Goal: Information Seeking & Learning: Find specific fact

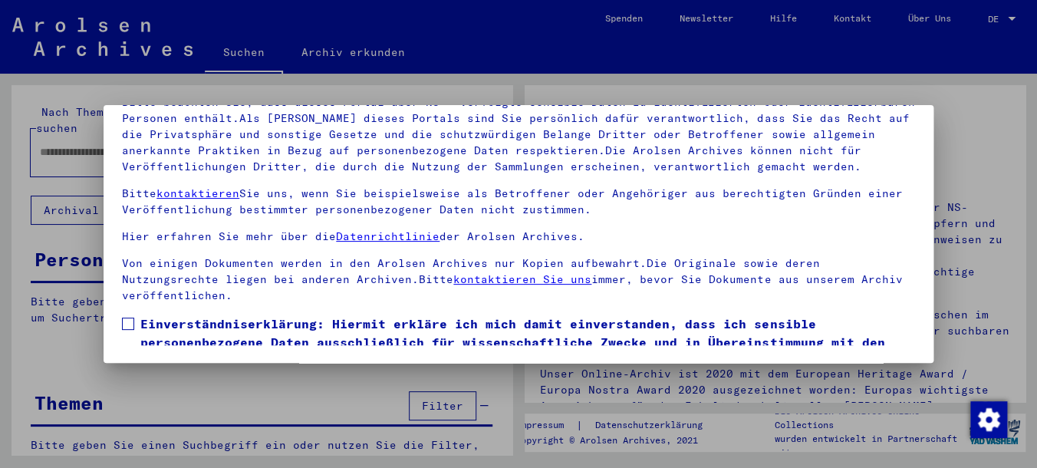
scroll to position [79, 0]
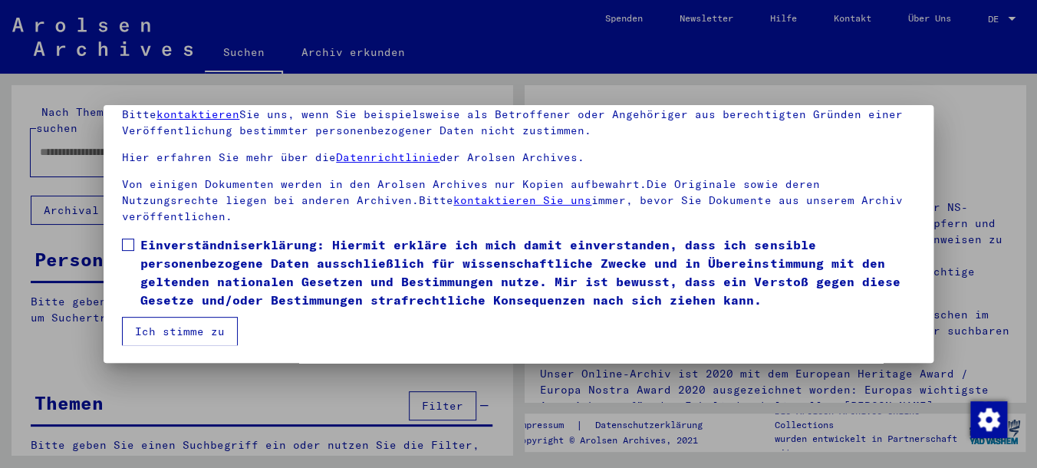
click at [130, 238] on label "Einverständniserklärung: Hiermit erkläre ich mich damit einverstanden, dass ich…" at bounding box center [518, 272] width 793 height 74
click at [154, 328] on button "Ich stimme zu" at bounding box center [180, 331] width 116 height 29
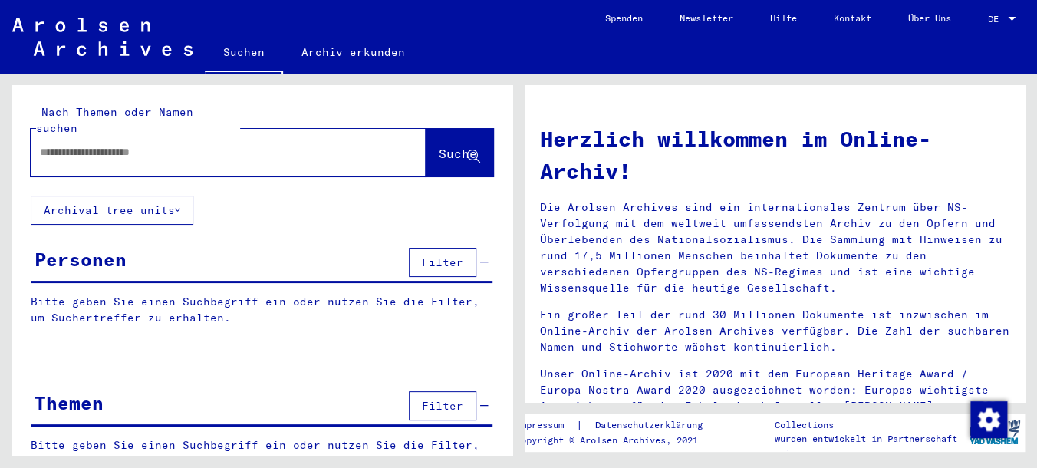
click at [102, 144] on input "text" at bounding box center [210, 152] width 340 height 16
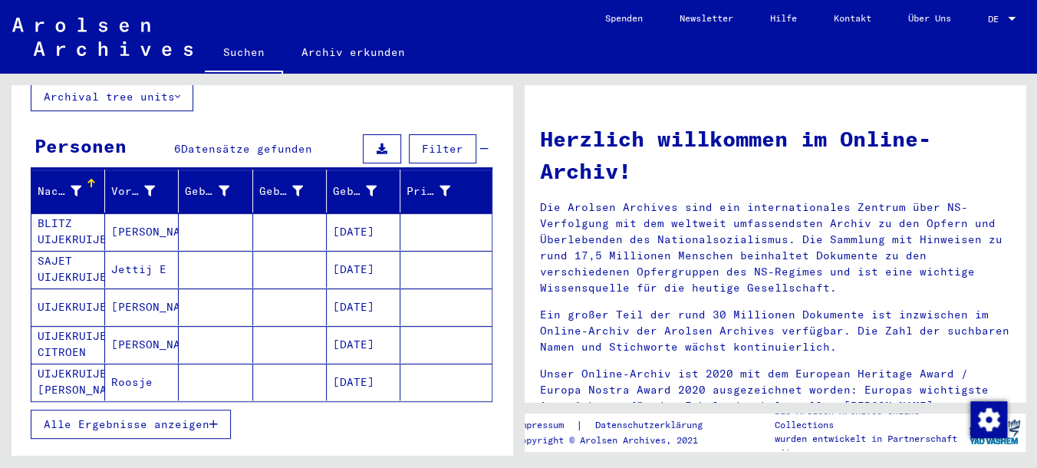
scroll to position [120, 0]
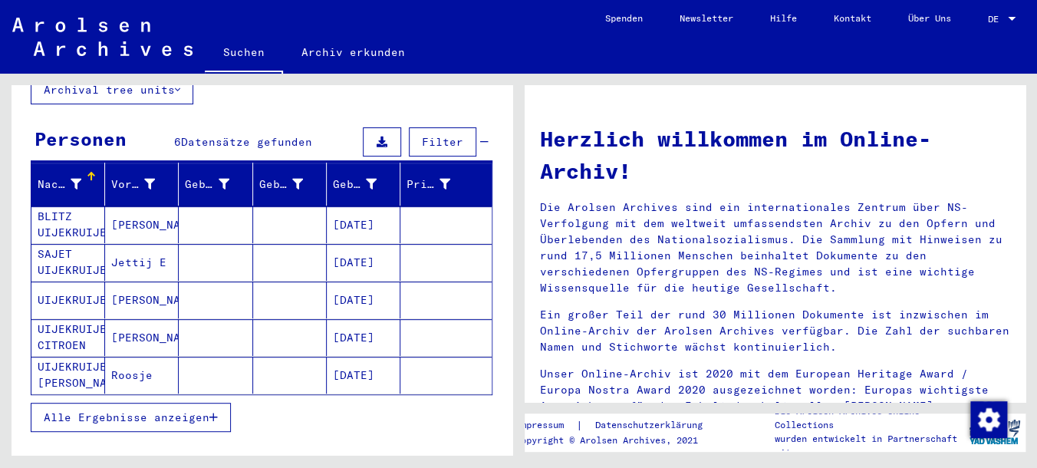
click at [213, 403] on button "Alle Ergebnisse anzeigen" at bounding box center [131, 417] width 200 height 29
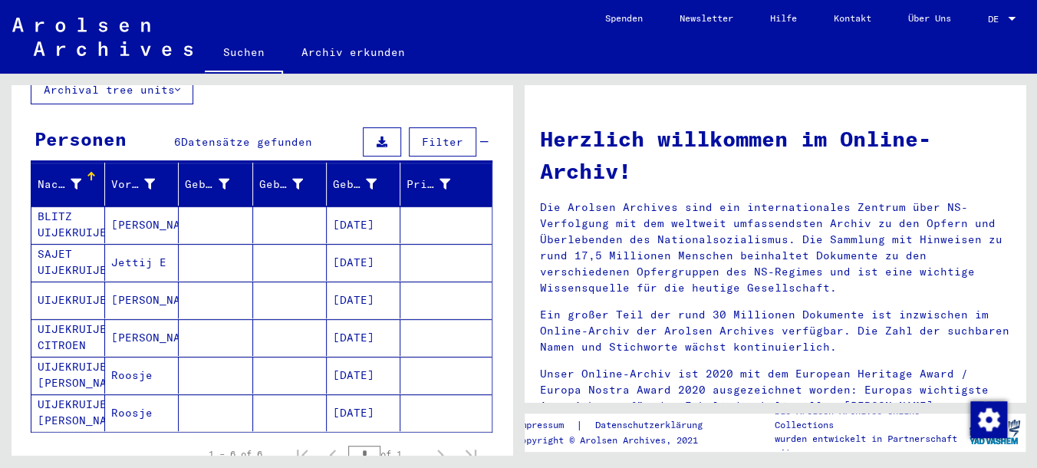
click at [135, 281] on mat-cell "[PERSON_NAME]" at bounding box center [142, 299] width 74 height 37
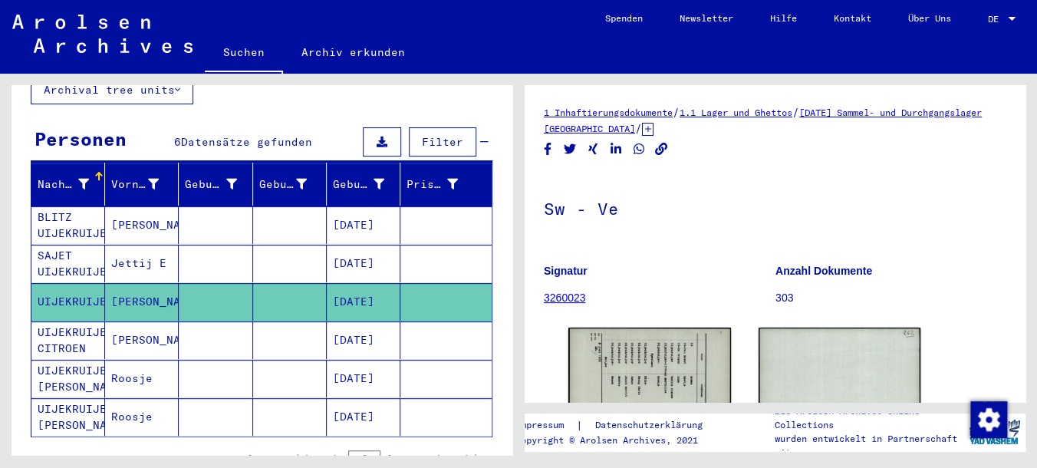
click at [135, 250] on mat-cell "Jettij E" at bounding box center [142, 264] width 74 height 38
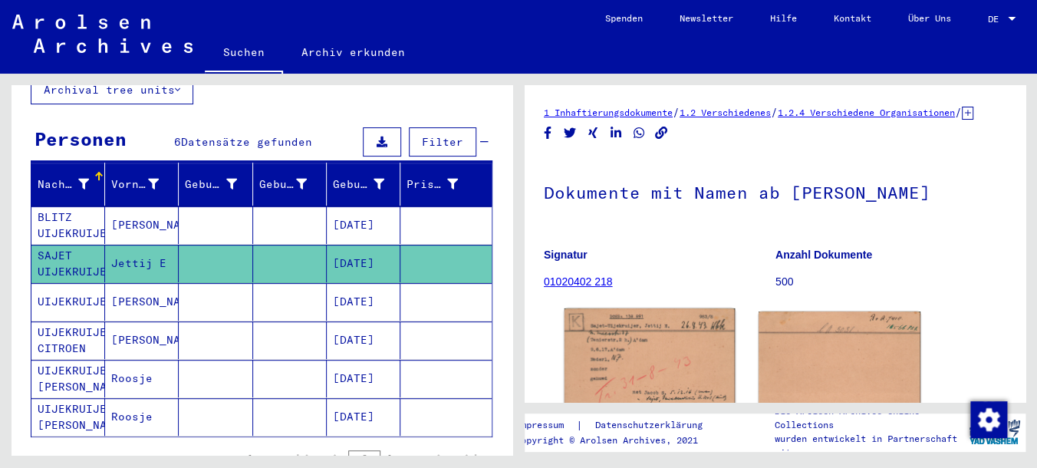
click at [634, 377] on img at bounding box center [650, 363] width 170 height 111
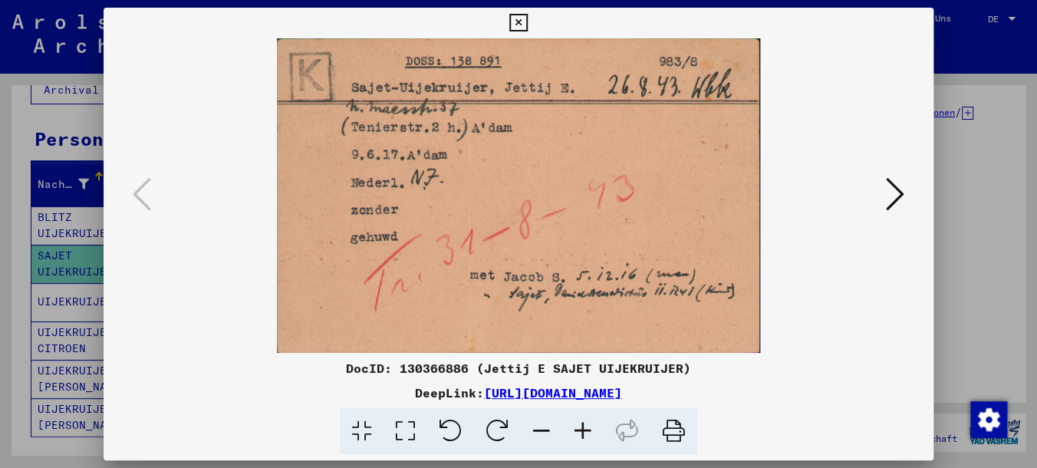
click at [527, 20] on icon at bounding box center [518, 23] width 18 height 18
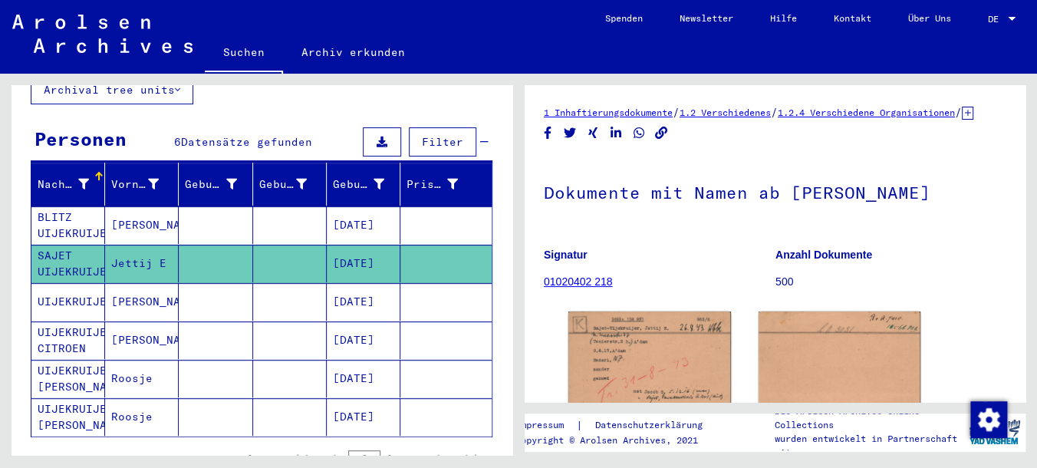
click at [130, 206] on mat-cell "[PERSON_NAME]" at bounding box center [142, 225] width 74 height 38
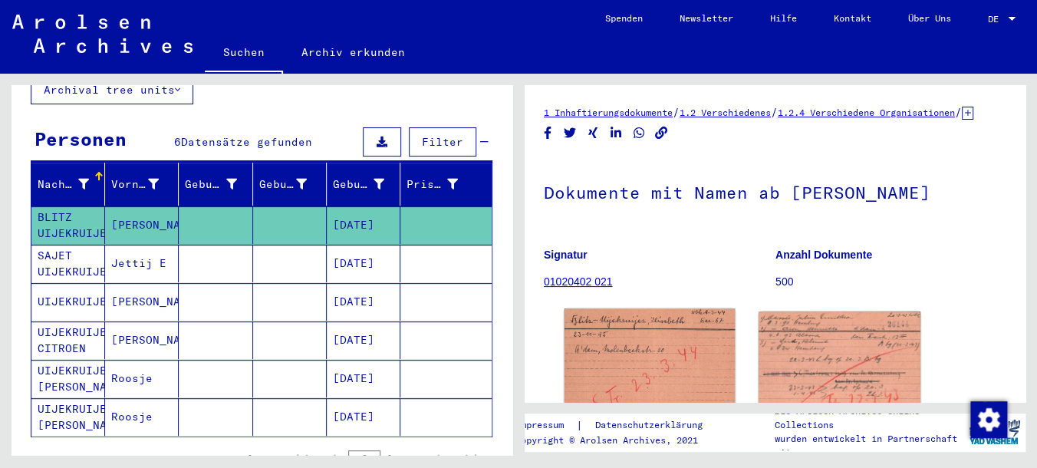
click at [642, 364] on img at bounding box center [650, 362] width 170 height 109
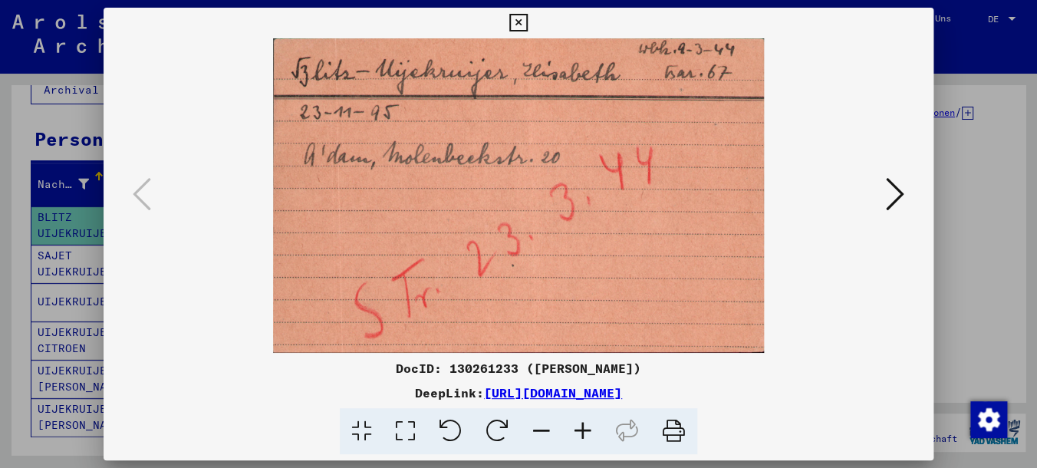
click at [894, 191] on icon at bounding box center [895, 194] width 18 height 37
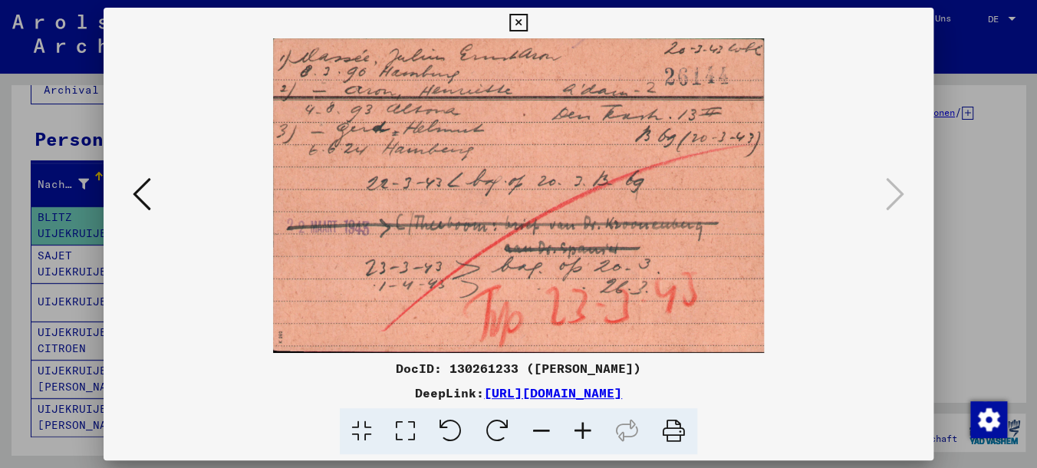
click at [140, 204] on icon at bounding box center [142, 194] width 18 height 37
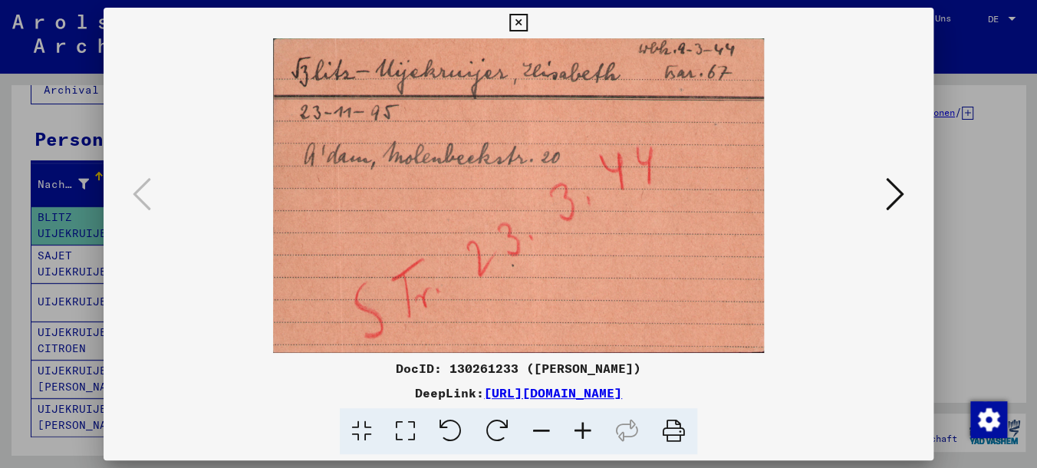
click at [913, 196] on div at bounding box center [519, 195] width 830 height 314
click at [884, 203] on button at bounding box center [895, 195] width 28 height 44
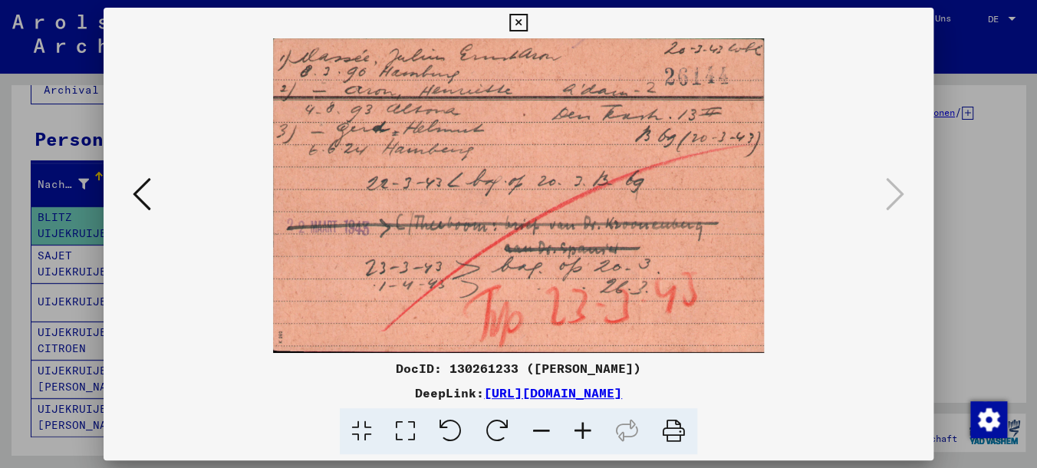
click at [138, 201] on icon at bounding box center [142, 194] width 18 height 37
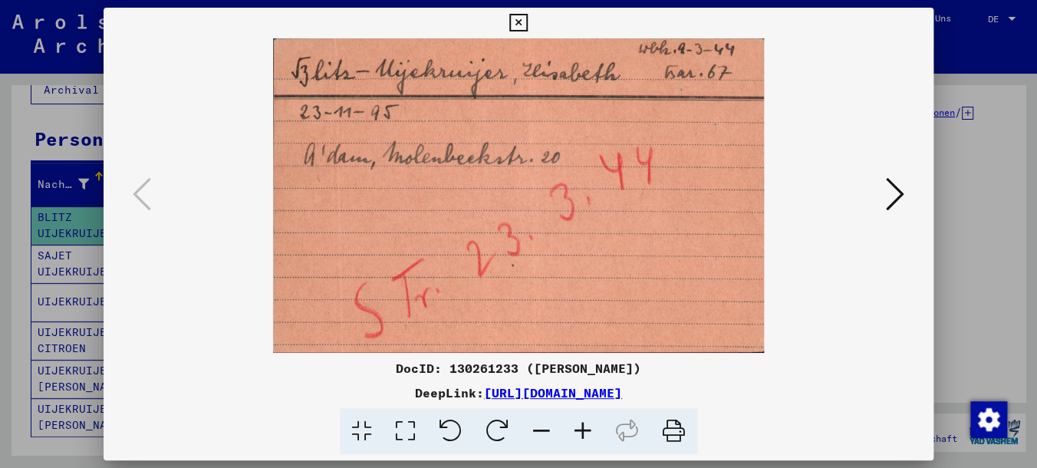
click at [900, 201] on icon at bounding box center [895, 194] width 18 height 37
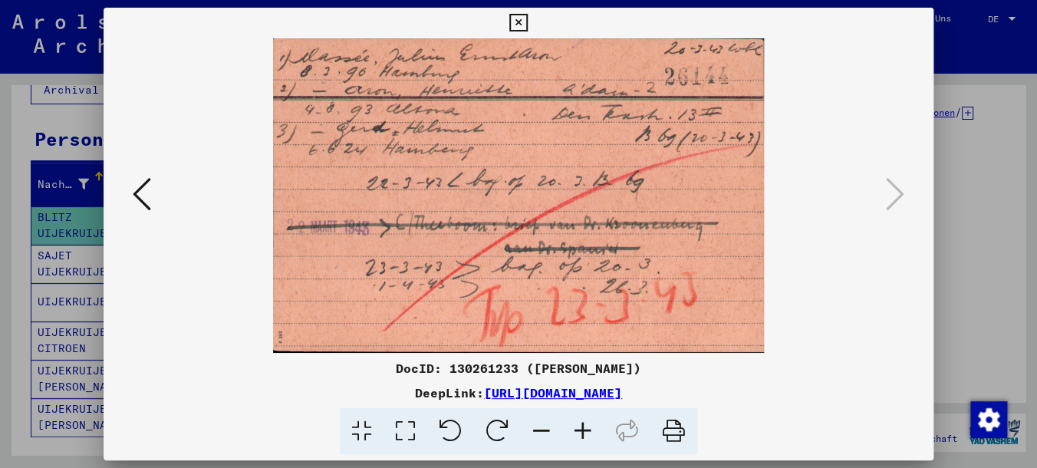
click at [676, 252] on img at bounding box center [519, 195] width 726 height 314
click at [527, 28] on icon at bounding box center [518, 23] width 18 height 18
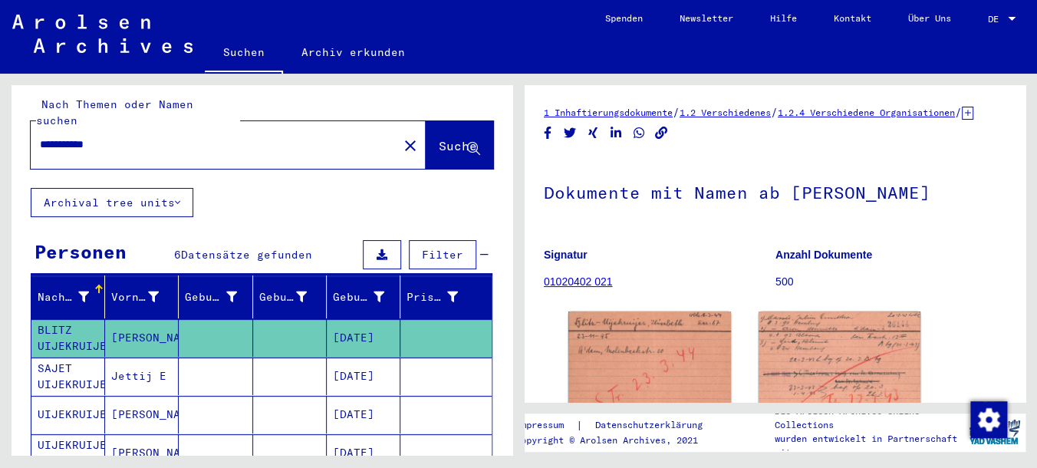
scroll to position [6, 0]
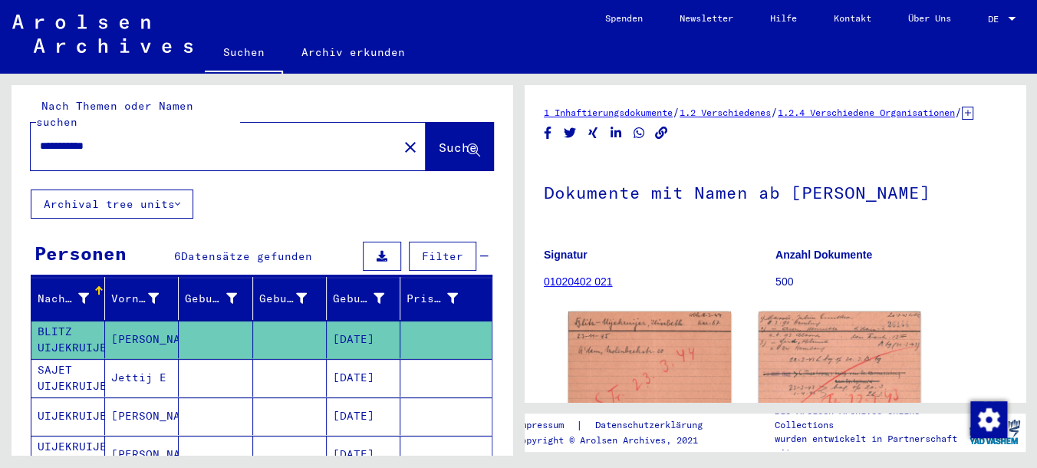
click at [144, 138] on input "**********" at bounding box center [214, 146] width 349 height 16
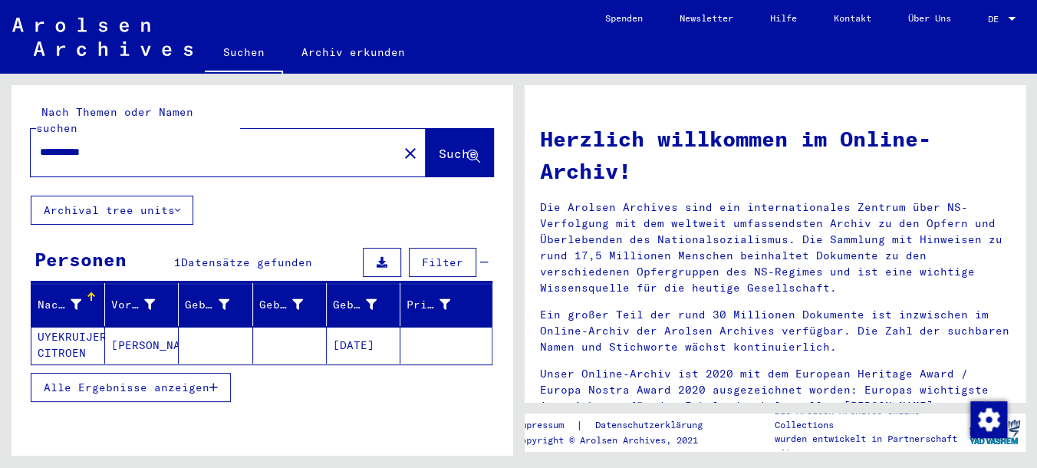
click at [156, 144] on input "**********" at bounding box center [210, 152] width 340 height 16
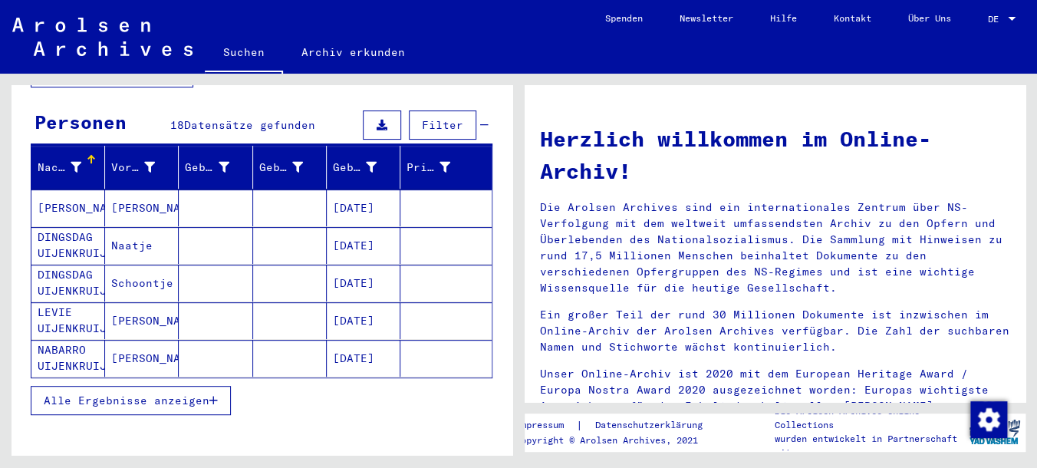
scroll to position [152, 0]
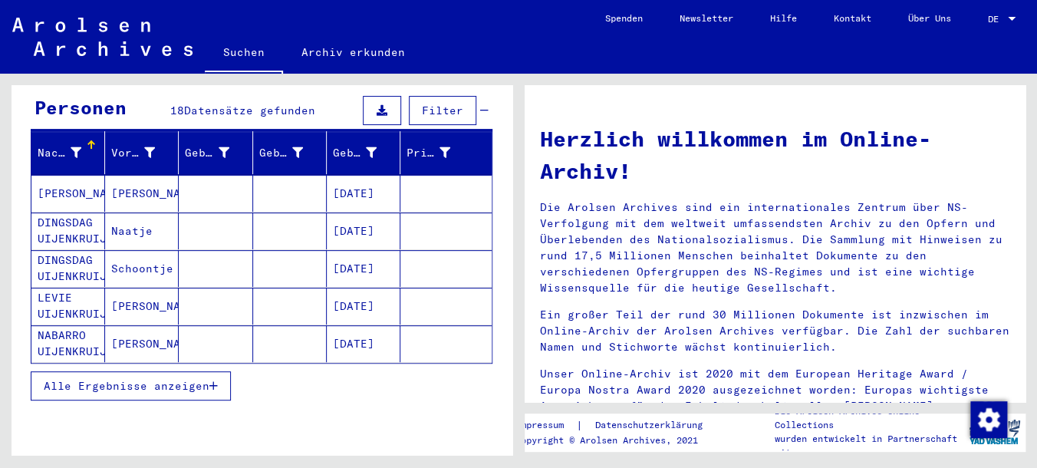
click at [162, 379] on span "Alle Ergebnisse anzeigen" at bounding box center [127, 386] width 166 height 14
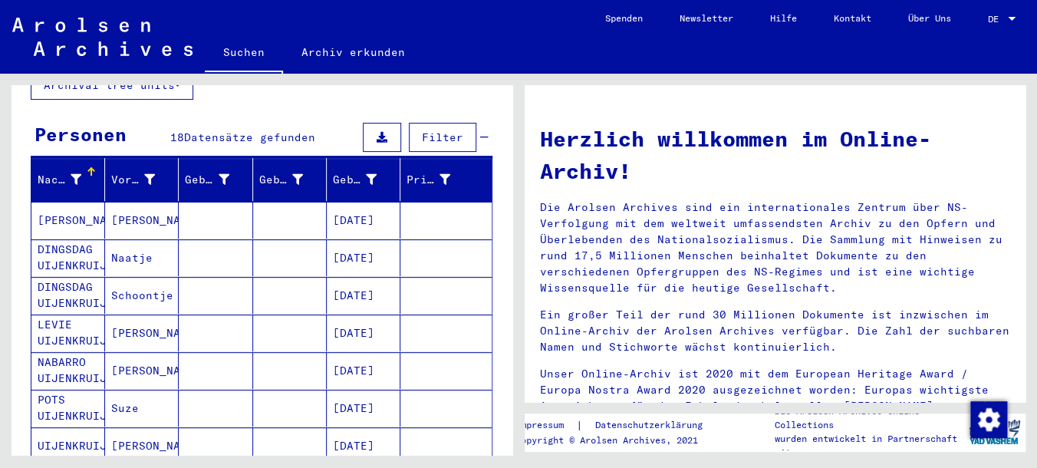
scroll to position [0, 0]
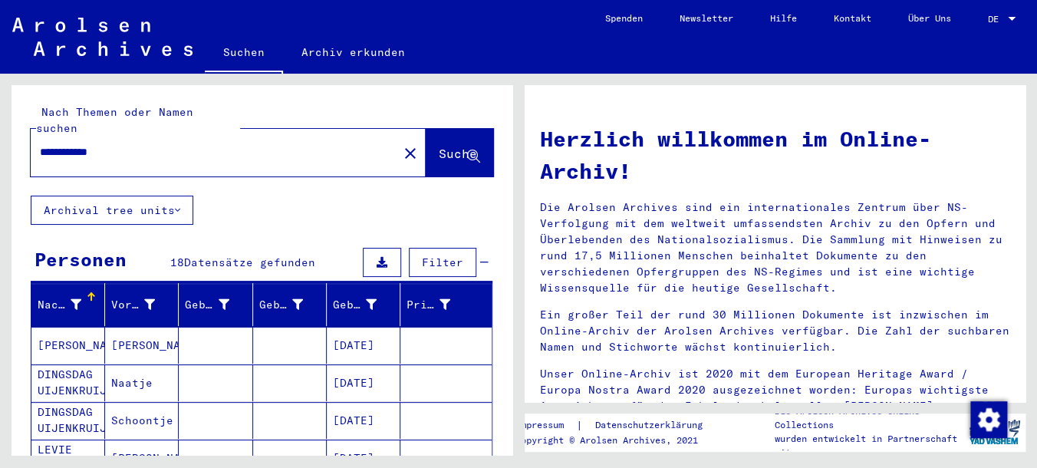
click at [156, 144] on input "**********" at bounding box center [210, 152] width 340 height 16
type input "**********"
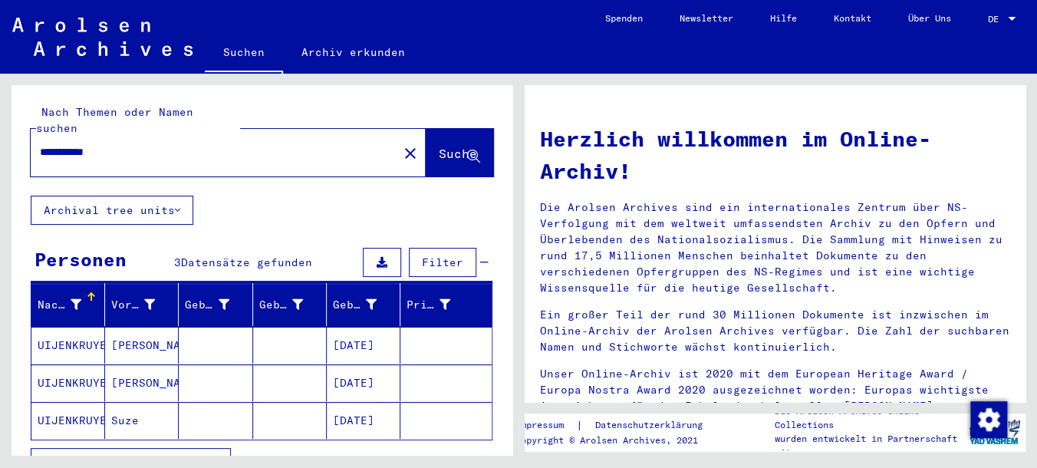
click at [79, 402] on mat-cell "UIJENKRUYER" at bounding box center [68, 420] width 74 height 37
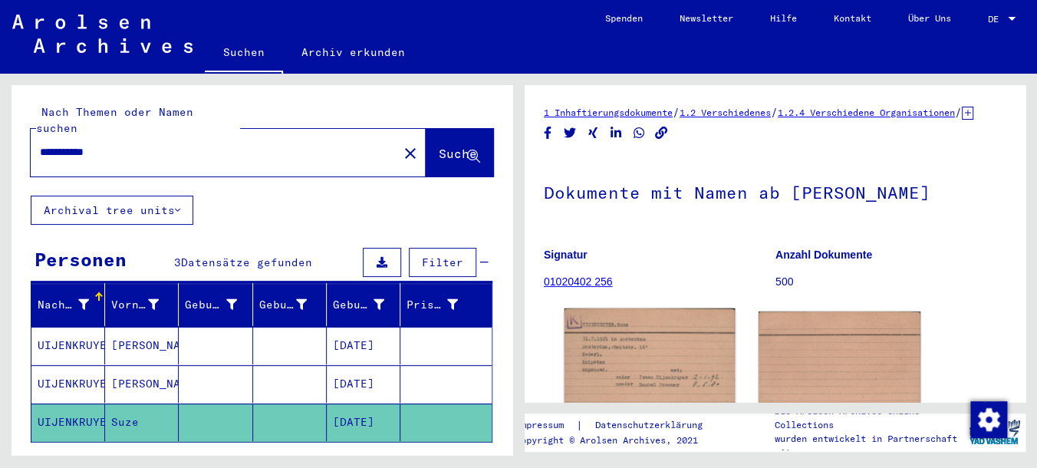
click at [615, 372] on img at bounding box center [650, 364] width 170 height 113
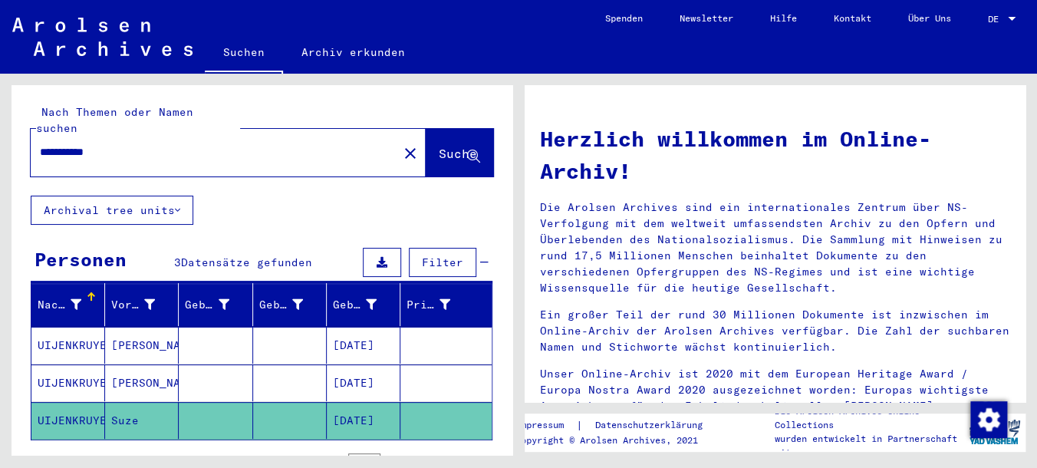
click at [172, 144] on input "**********" at bounding box center [210, 152] width 340 height 16
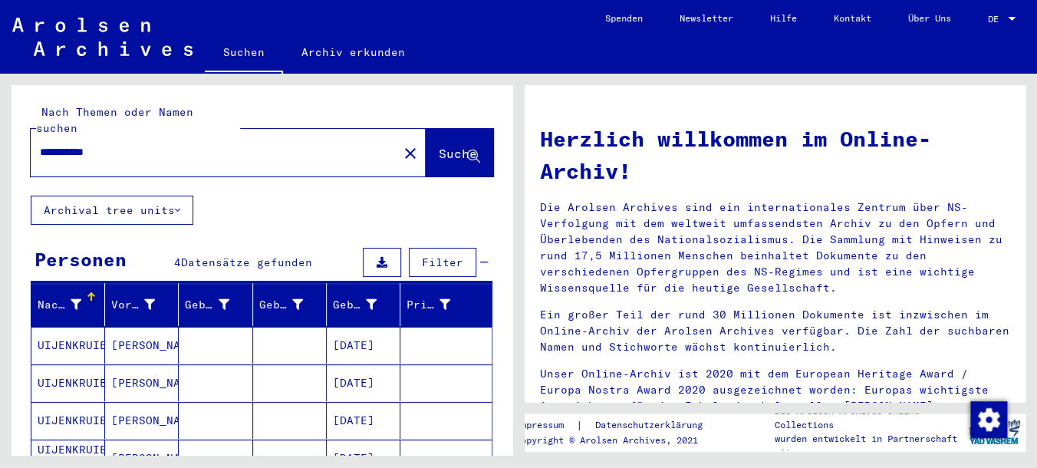
click at [143, 144] on input "**********" at bounding box center [210, 152] width 340 height 16
drag, startPoint x: 143, startPoint y: 133, endPoint x: -43, endPoint y: 160, distance: 187.4
click at [40, 160] on input "**********" at bounding box center [210, 152] width 340 height 16
type input "**********"
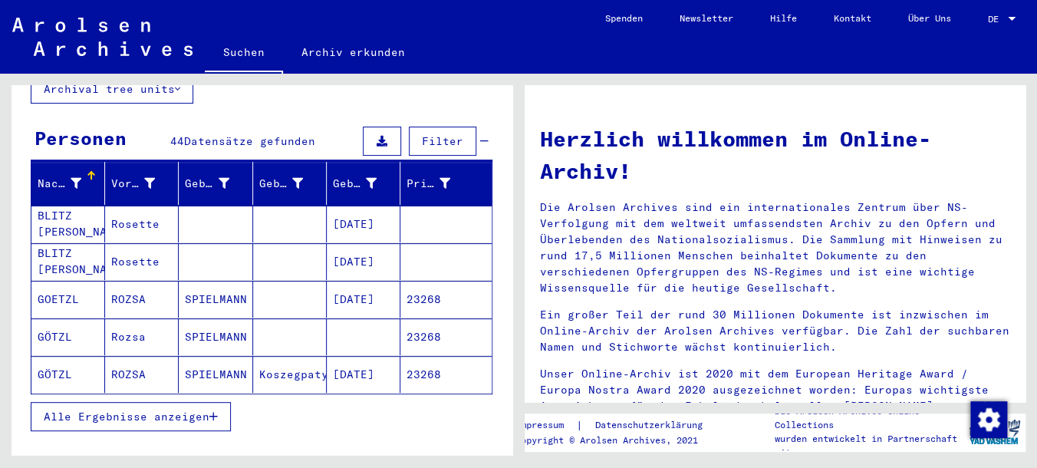
scroll to position [122, 0]
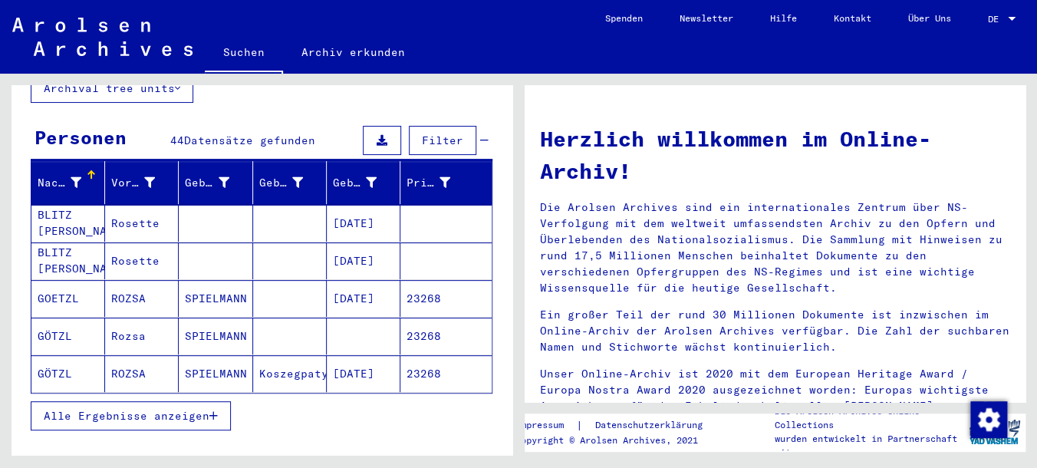
click at [120, 409] on span "Alle Ergebnisse anzeigen" at bounding box center [127, 416] width 166 height 14
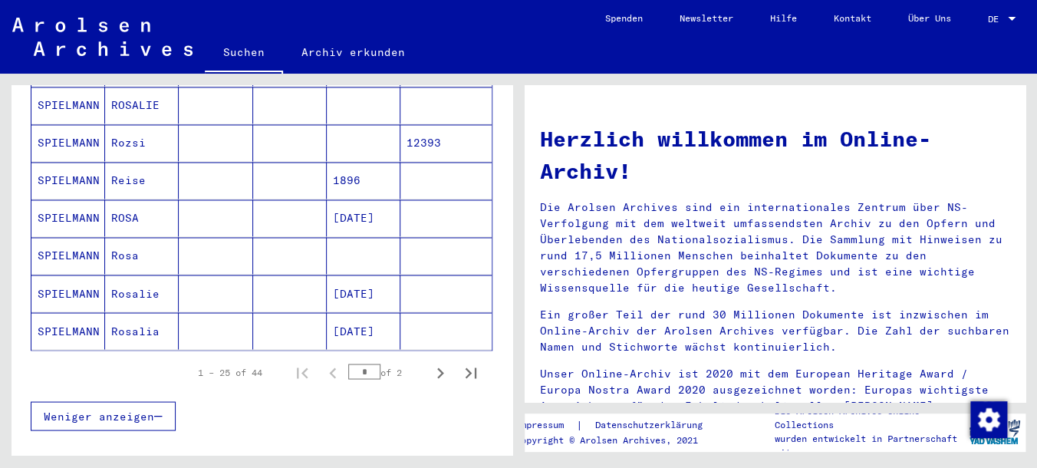
scroll to position [931, 0]
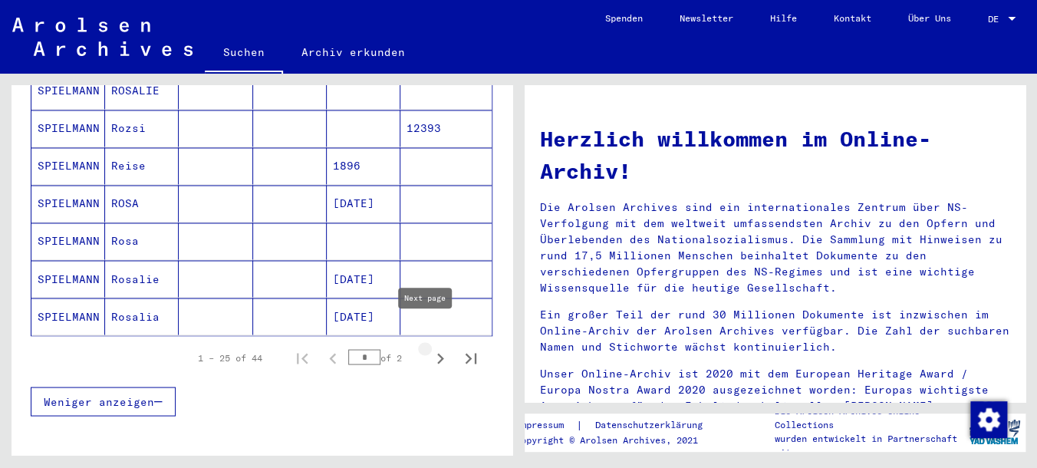
click at [430, 347] on icon "Next page" at bounding box center [440, 357] width 21 height 21
type input "*"
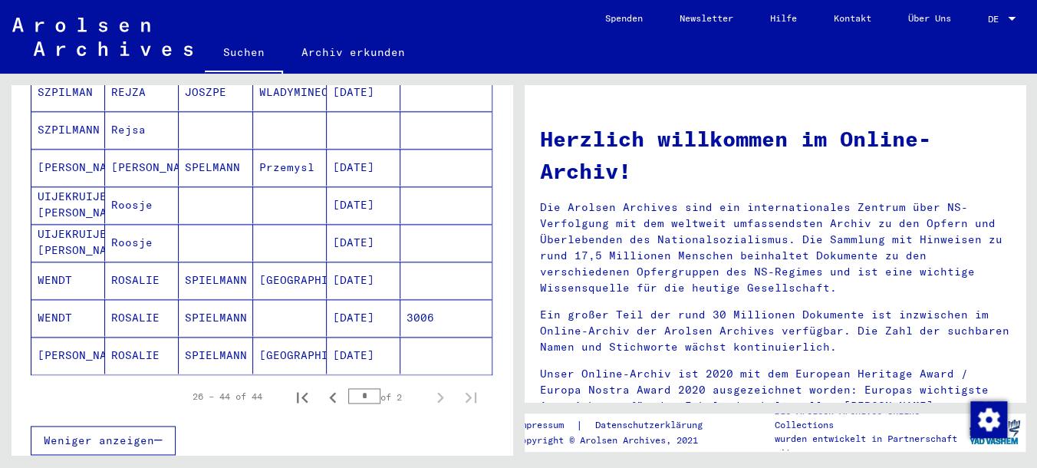
scroll to position [650, 0]
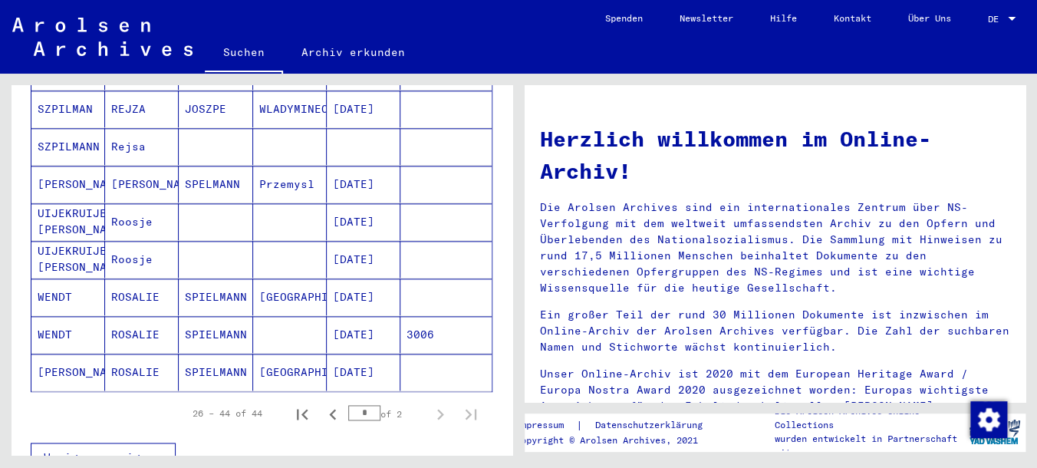
click at [355, 214] on mat-cell "[DATE]" at bounding box center [364, 221] width 74 height 37
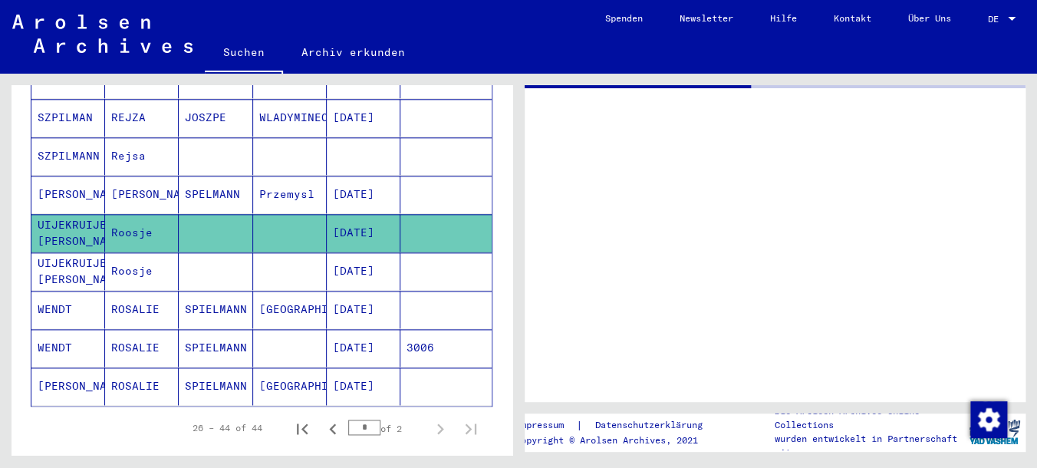
scroll to position [656, 0]
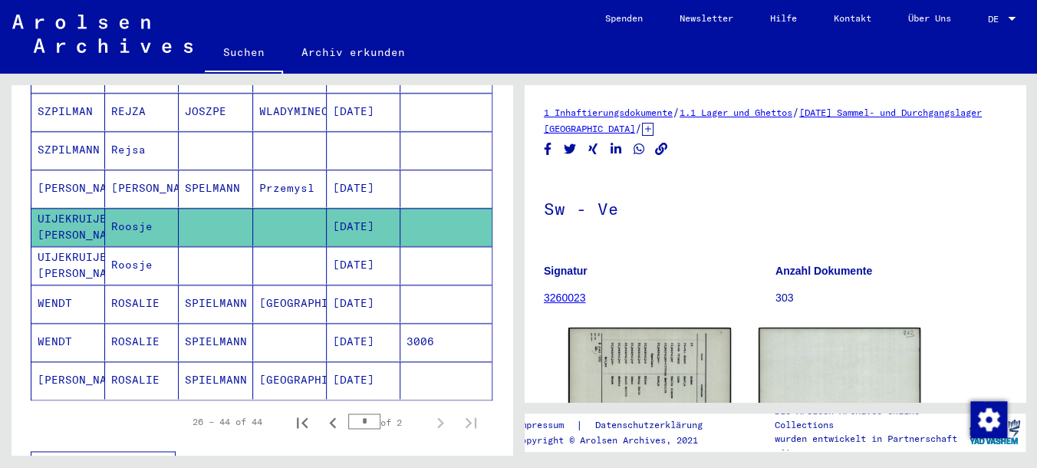
click at [359, 246] on mat-cell "[DATE]" at bounding box center [364, 265] width 74 height 38
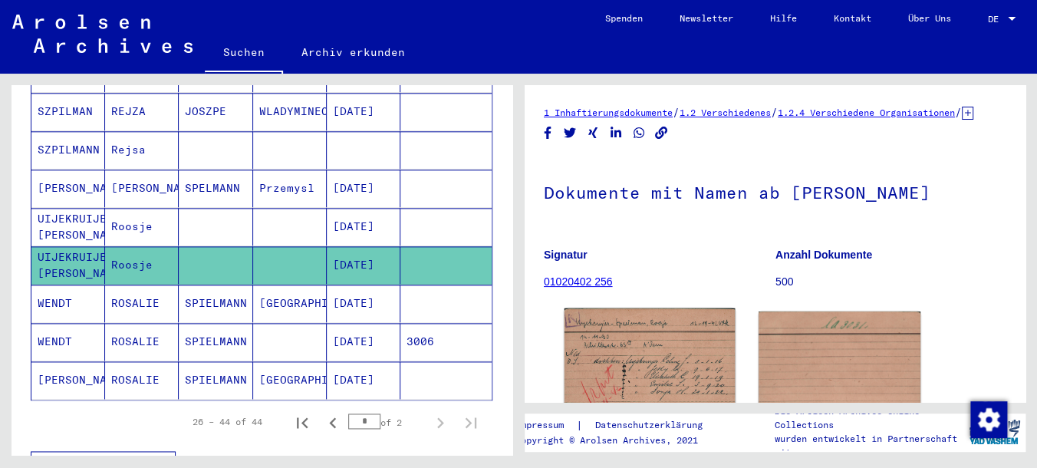
click at [585, 349] on img at bounding box center [650, 365] width 170 height 115
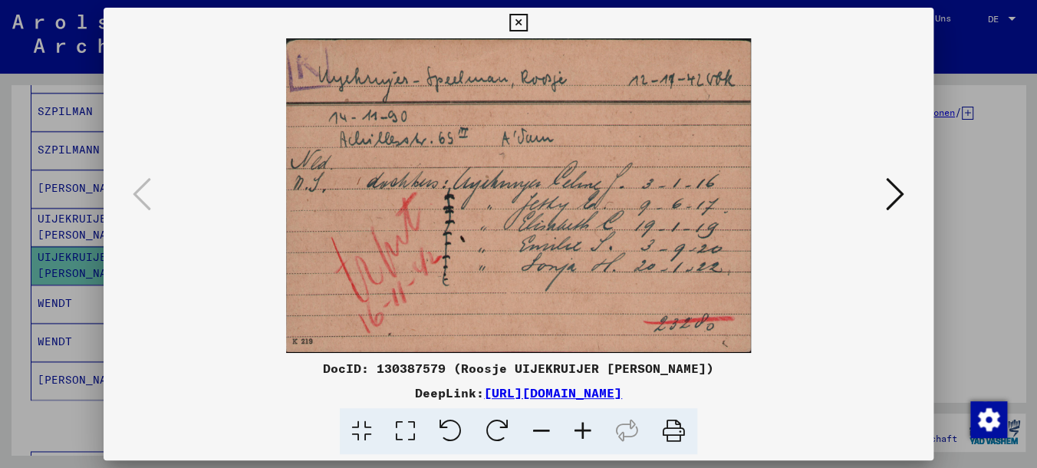
click at [901, 200] on icon at bounding box center [895, 194] width 18 height 37
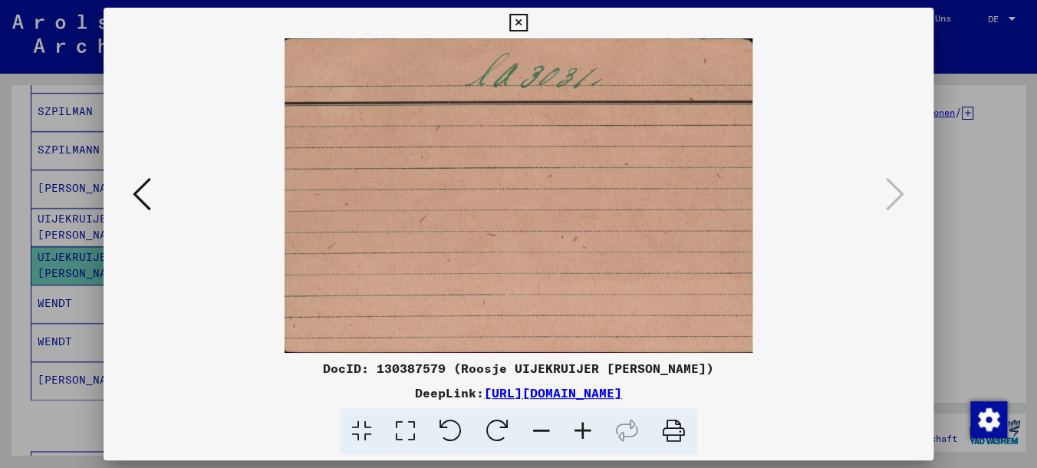
click at [140, 195] on icon at bounding box center [142, 194] width 18 height 37
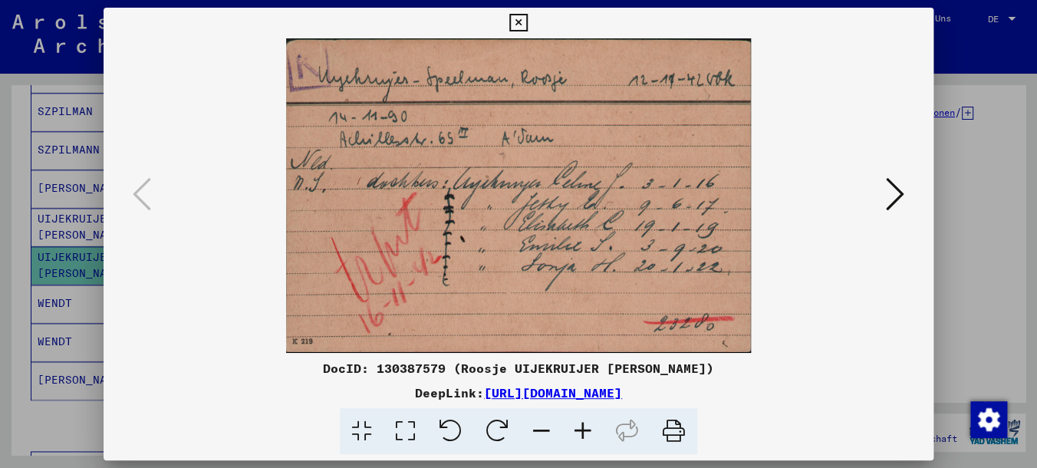
click at [527, 20] on icon at bounding box center [518, 23] width 18 height 18
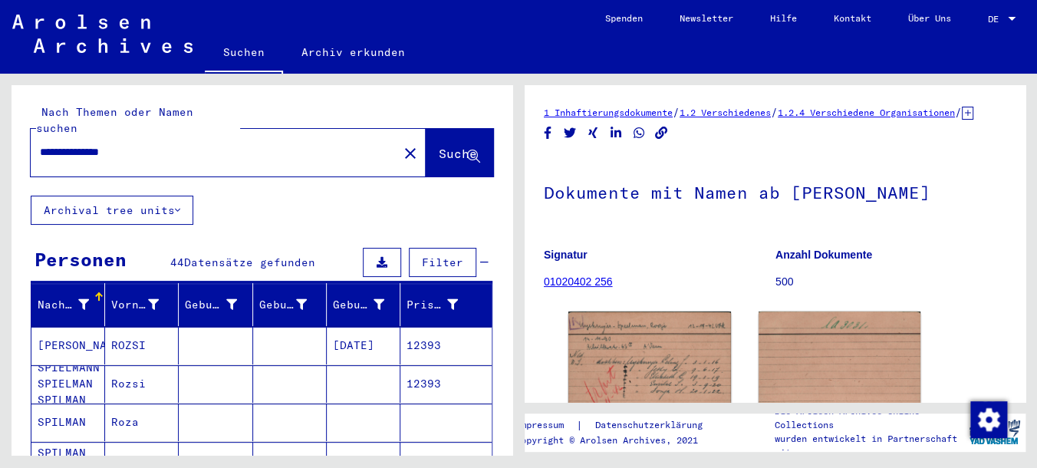
drag, startPoint x: 214, startPoint y: 133, endPoint x: -43, endPoint y: 137, distance: 257.0
click at [40, 144] on input "**********" at bounding box center [214, 152] width 349 height 16
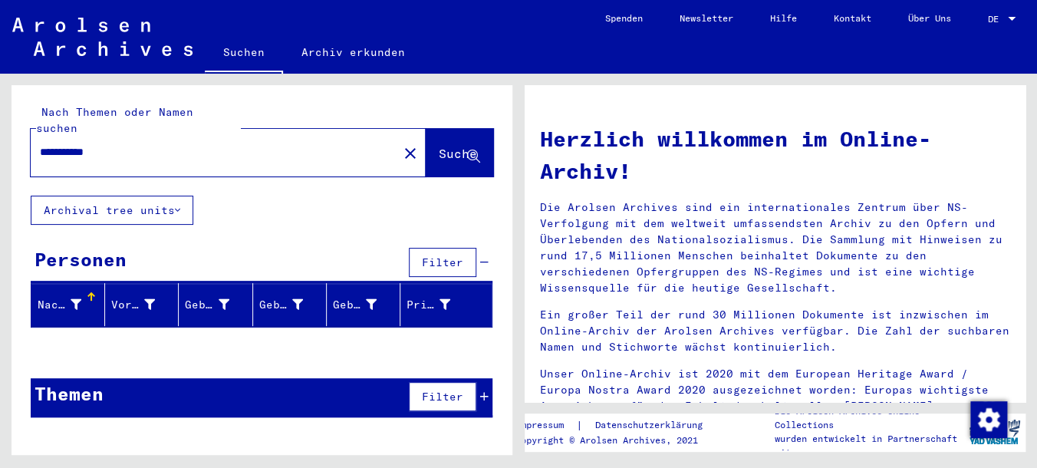
click at [165, 144] on input "**********" at bounding box center [210, 152] width 340 height 16
type input "**********"
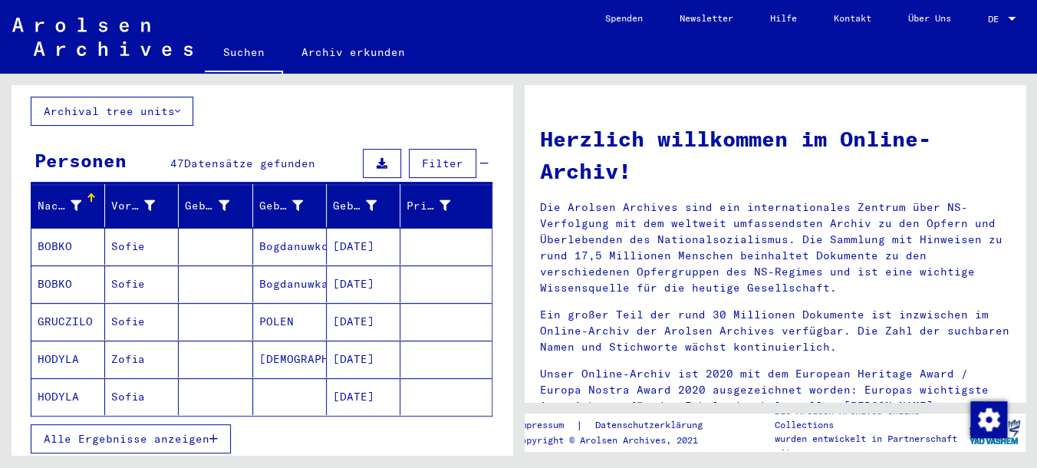
scroll to position [192, 0]
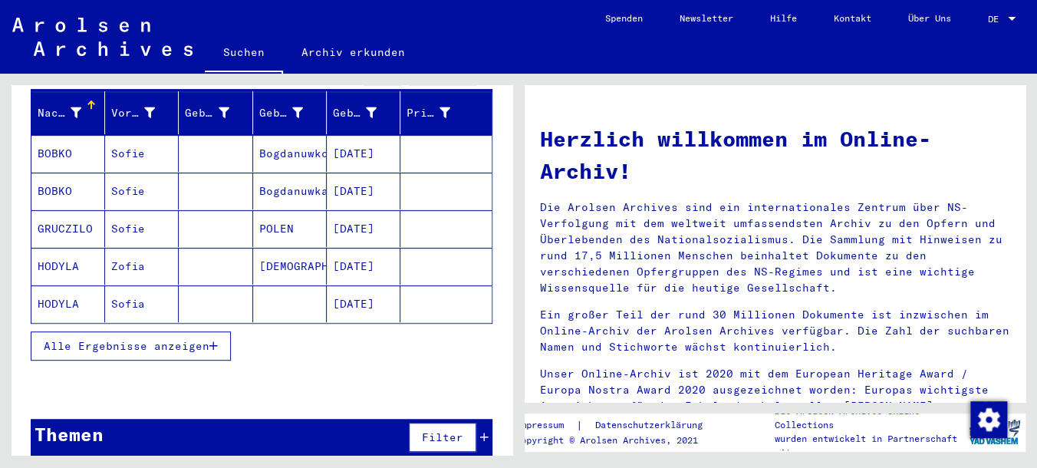
click at [130, 339] on span "Alle Ergebnisse anzeigen" at bounding box center [127, 346] width 166 height 14
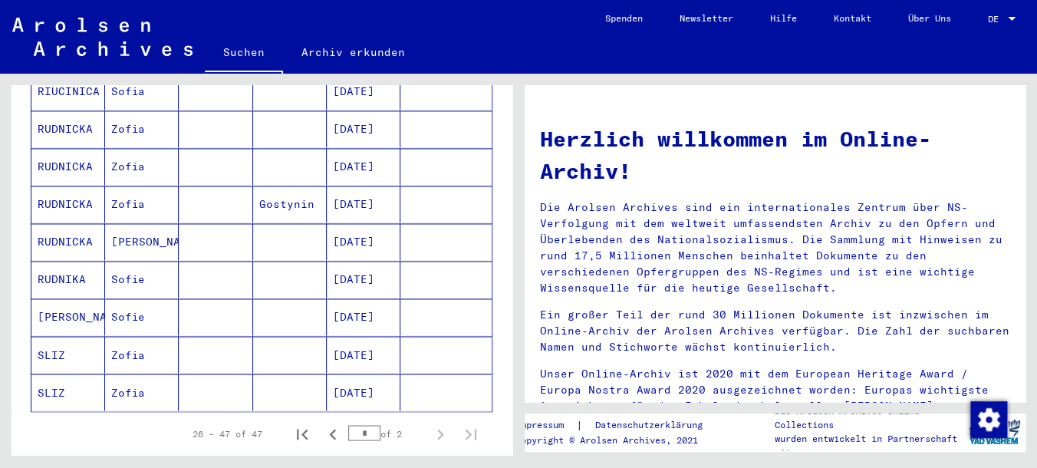
scroll to position [900, 0]
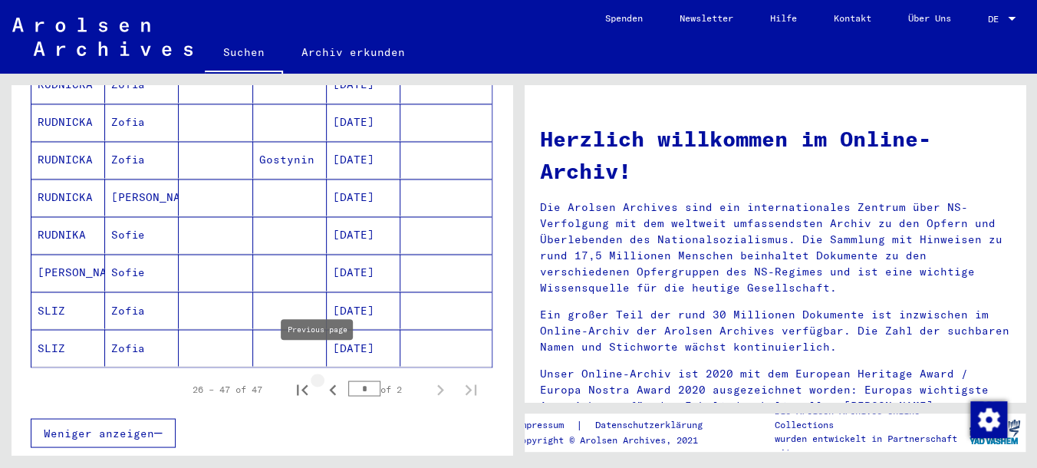
click at [322, 379] on icon "Previous page" at bounding box center [332, 389] width 21 height 21
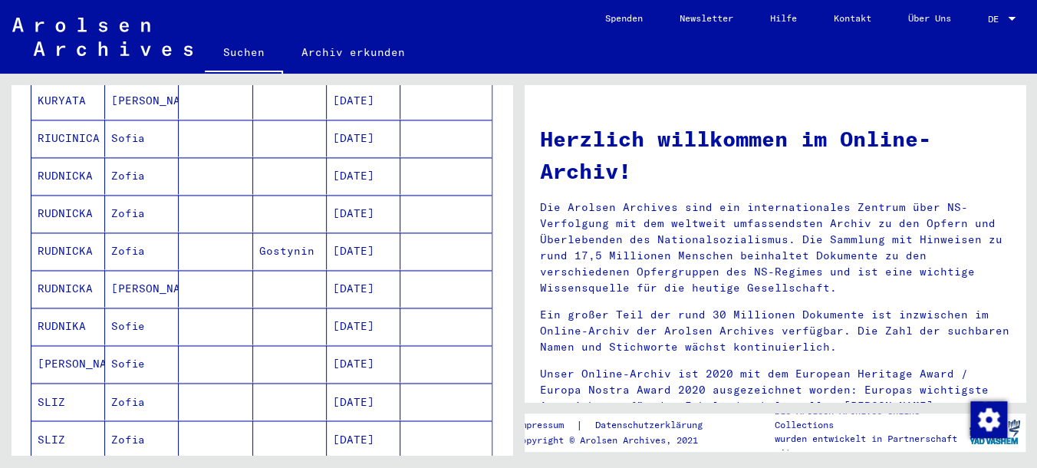
scroll to position [894, 0]
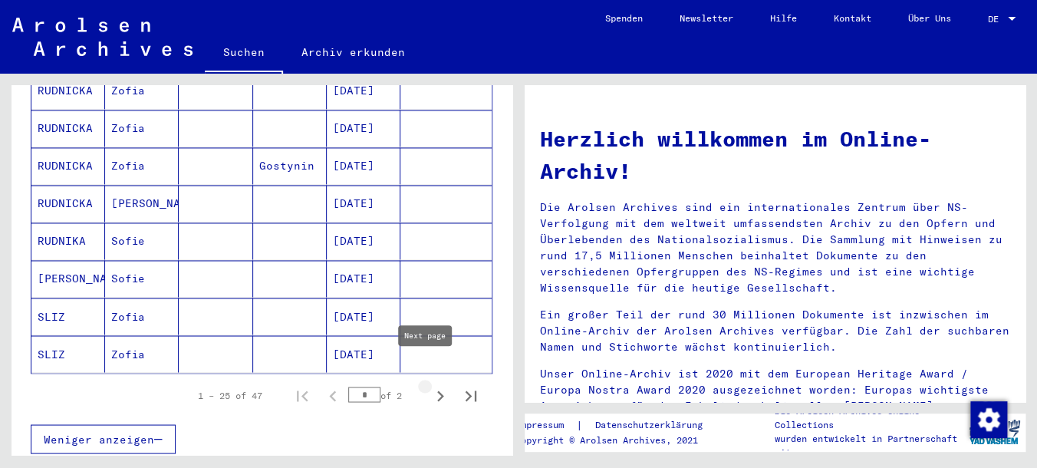
click at [437, 390] on icon "Next page" at bounding box center [440, 395] width 7 height 11
type input "*"
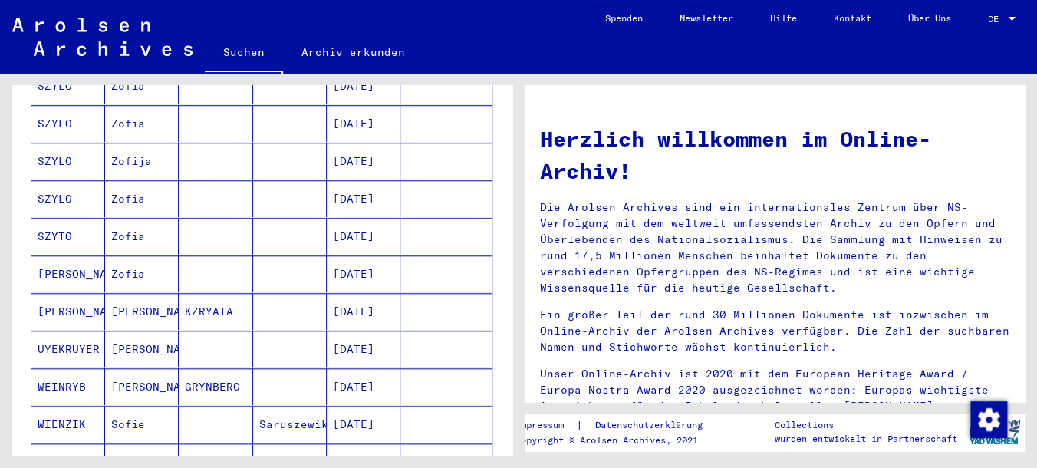
scroll to position [477, 0]
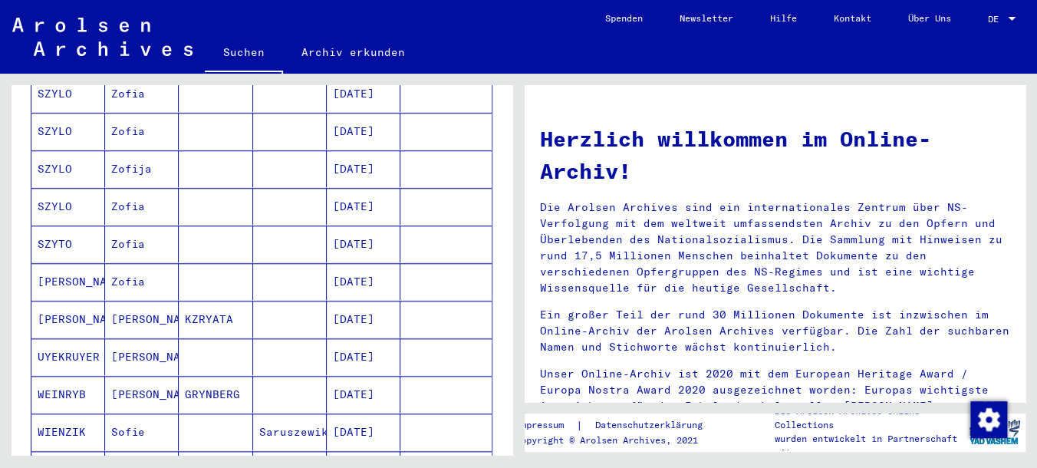
click at [362, 338] on mat-cell "[DATE]" at bounding box center [364, 356] width 74 height 37
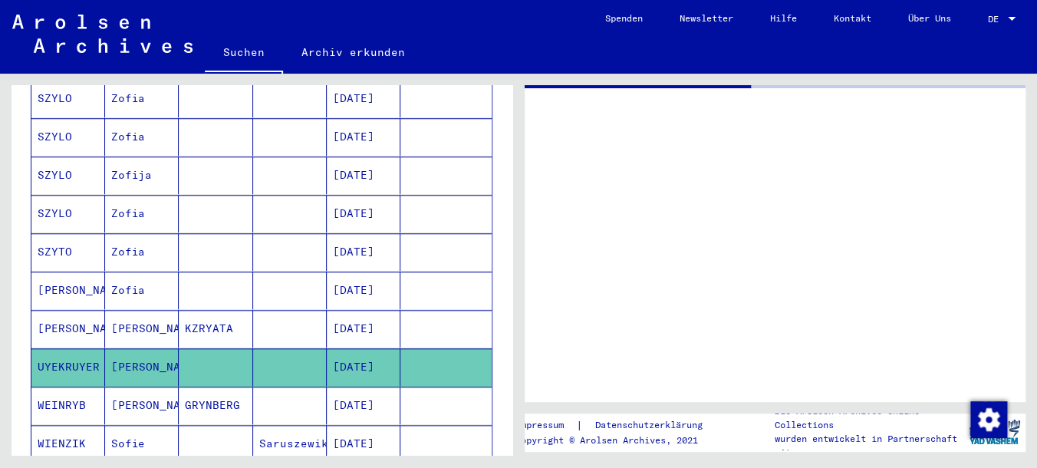
scroll to position [481, 0]
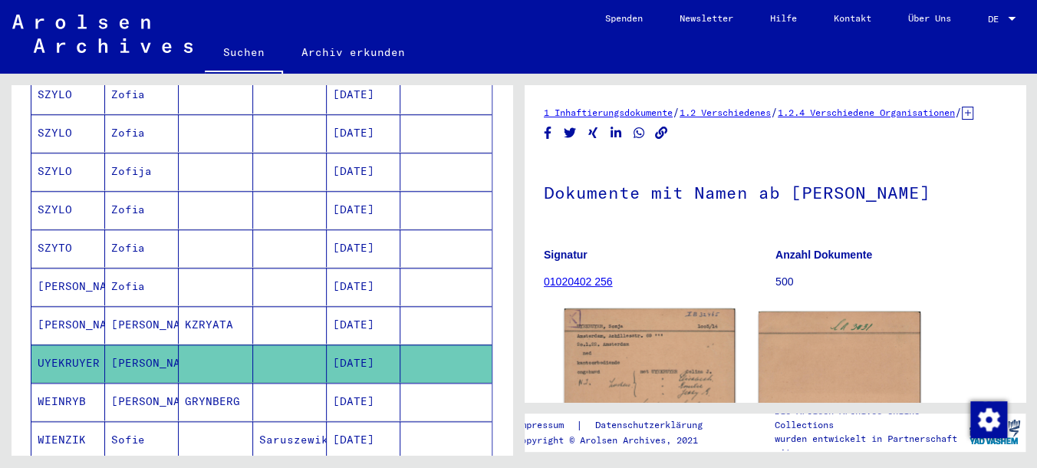
click at [598, 364] on img at bounding box center [650, 364] width 170 height 112
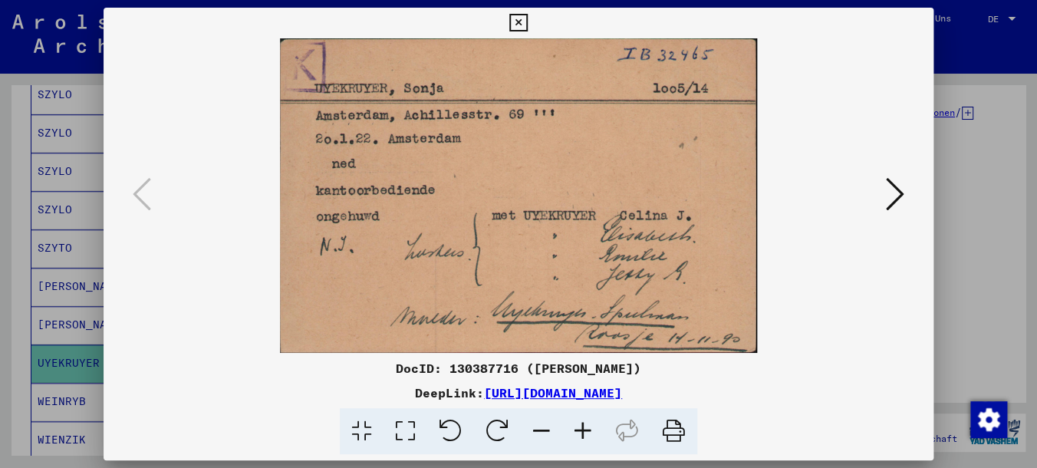
click at [894, 206] on icon at bounding box center [895, 194] width 18 height 37
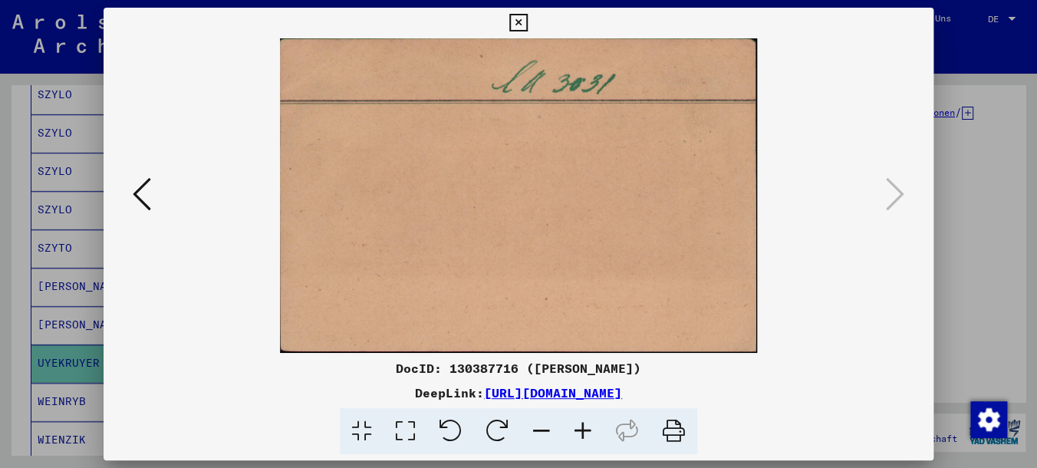
click at [143, 199] on icon at bounding box center [142, 194] width 18 height 37
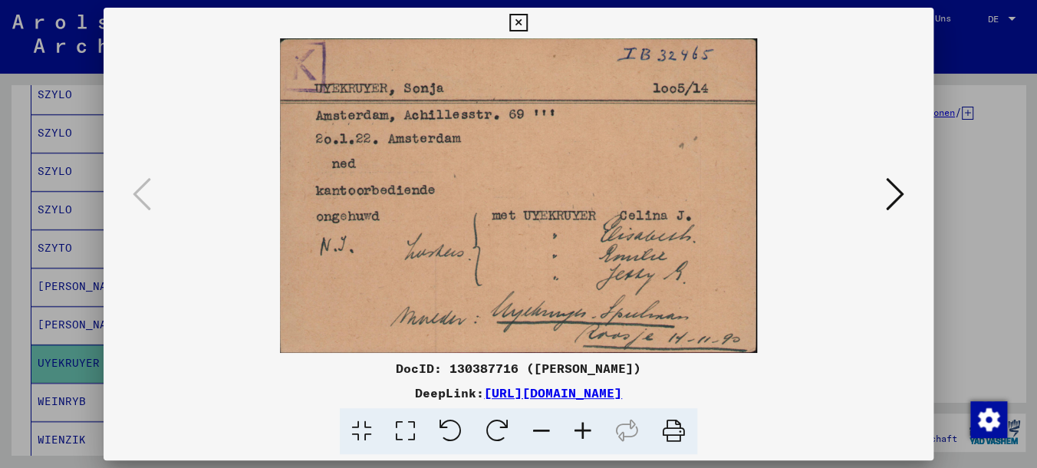
click at [527, 21] on icon at bounding box center [518, 23] width 18 height 18
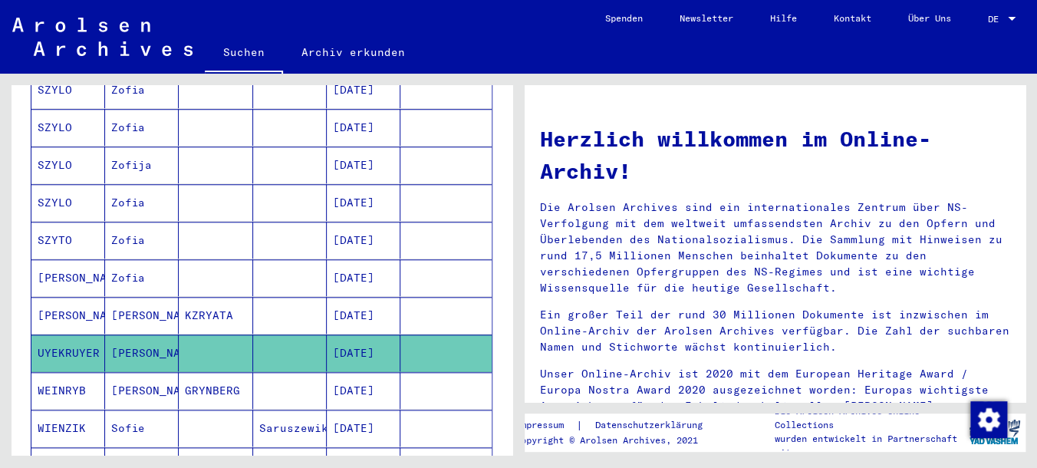
scroll to position [477, 0]
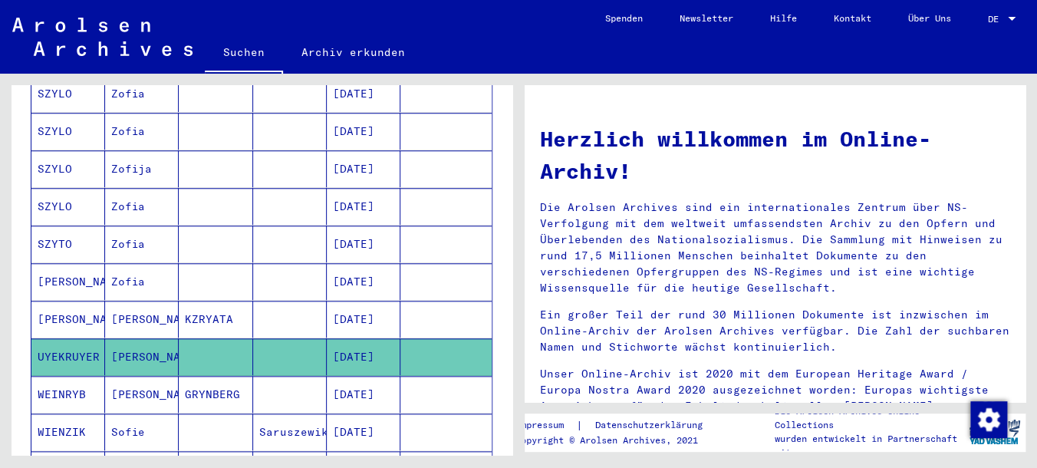
click at [366, 376] on mat-cell "[DATE]" at bounding box center [364, 394] width 74 height 37
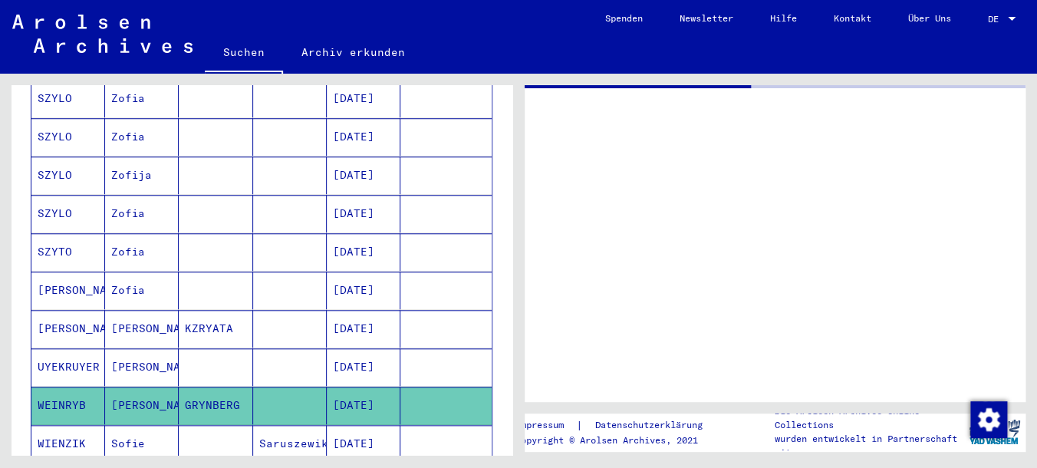
scroll to position [481, 0]
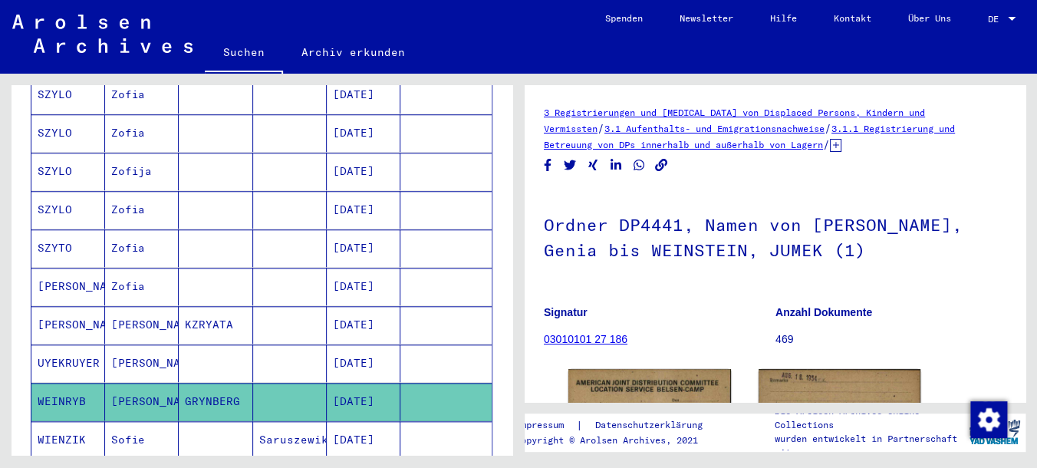
click at [366, 383] on mat-cell "[DATE]" at bounding box center [364, 402] width 74 height 38
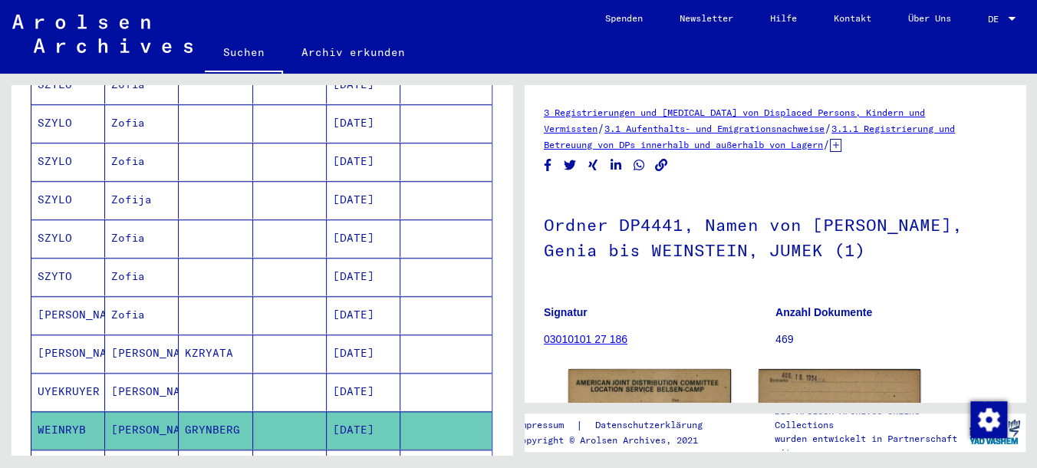
click at [362, 374] on mat-cell "[DATE]" at bounding box center [364, 392] width 74 height 38
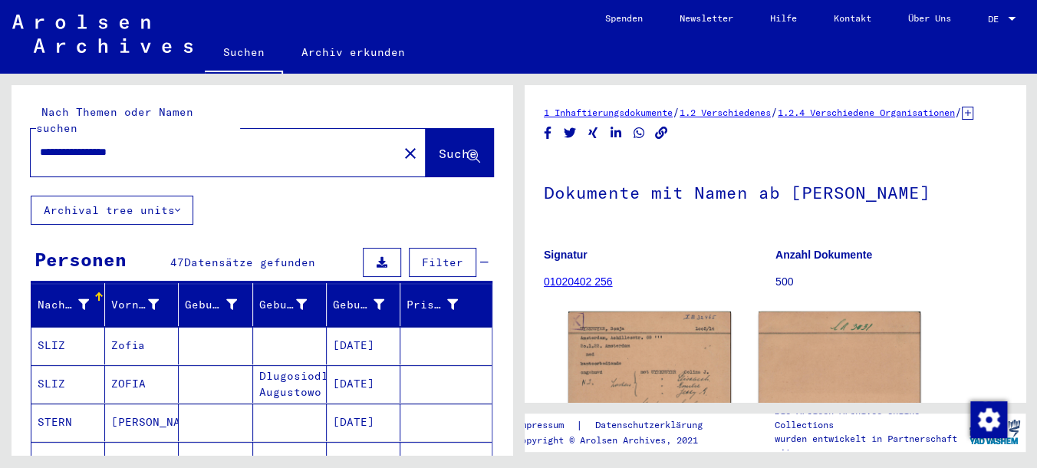
click at [183, 144] on input "**********" at bounding box center [214, 152] width 349 height 16
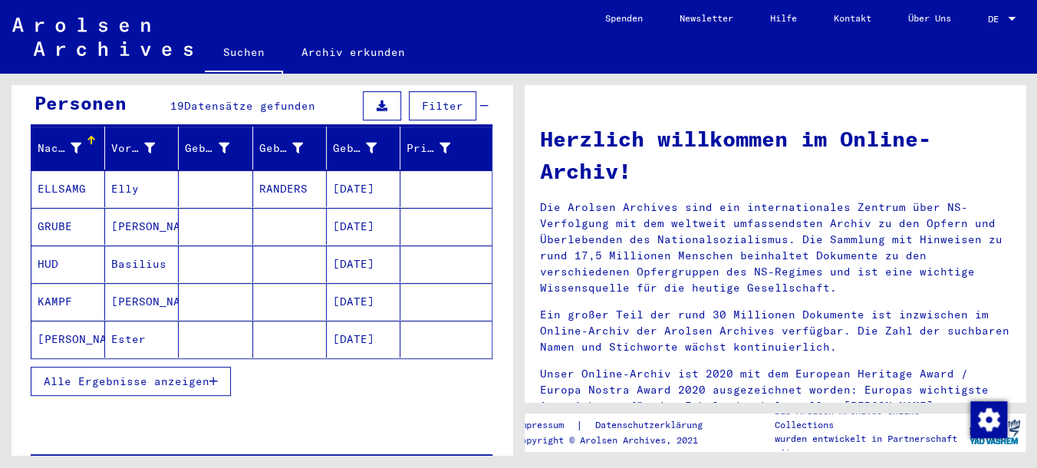
scroll to position [175, 0]
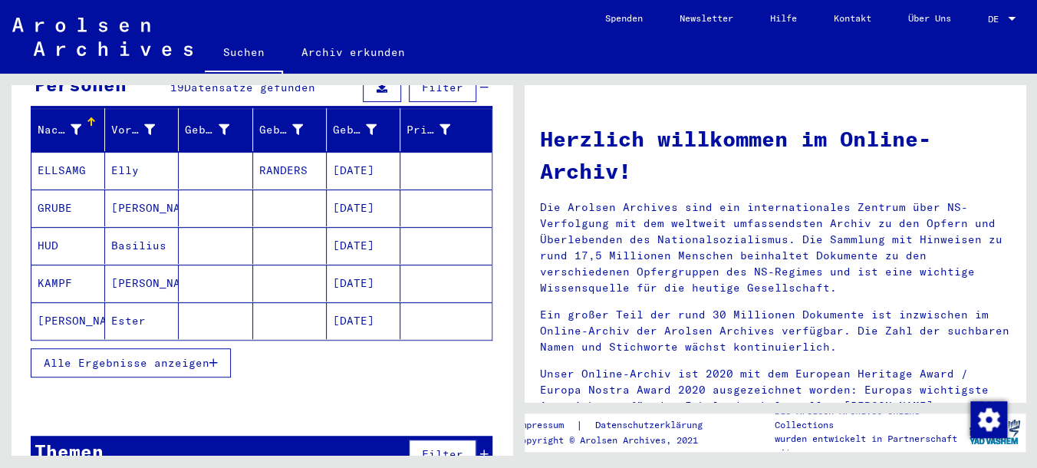
click at [104, 356] on span "Alle Ergebnisse anzeigen" at bounding box center [127, 363] width 166 height 14
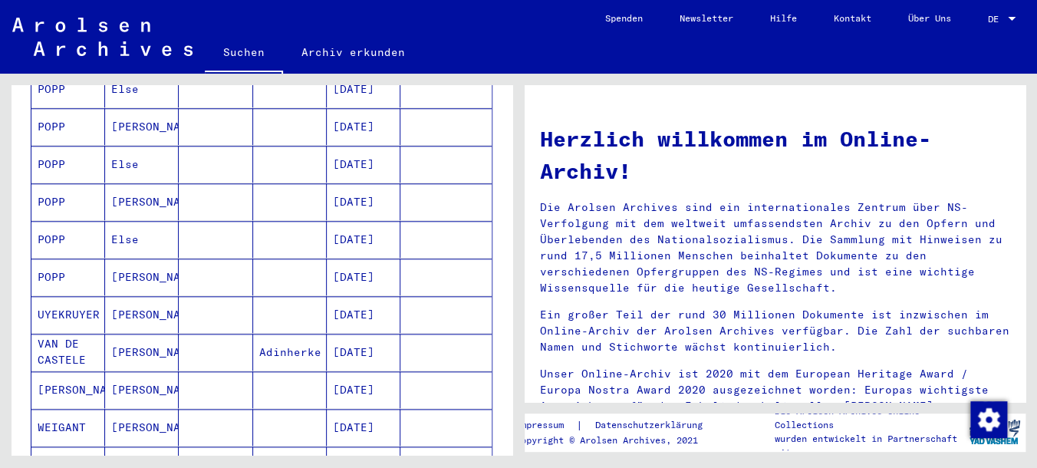
scroll to position [551, 0]
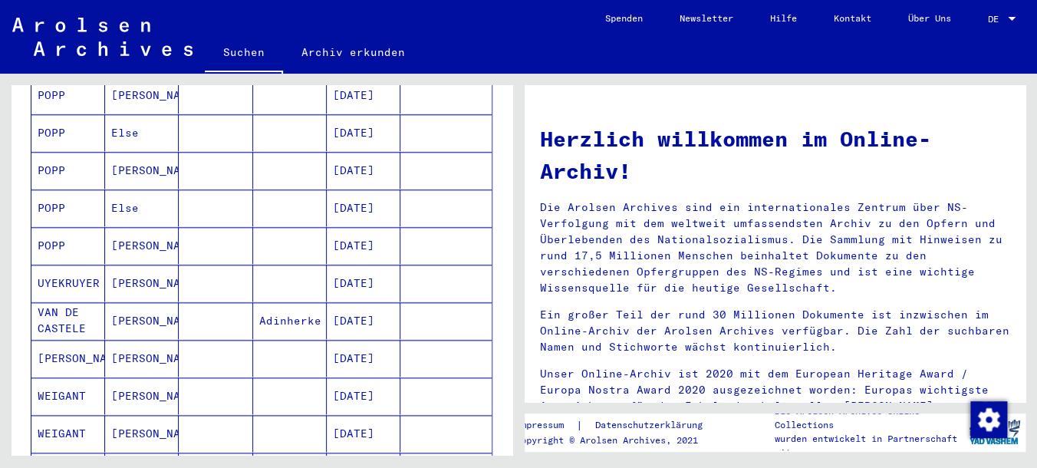
click at [354, 268] on mat-cell "[DATE]" at bounding box center [364, 283] width 74 height 37
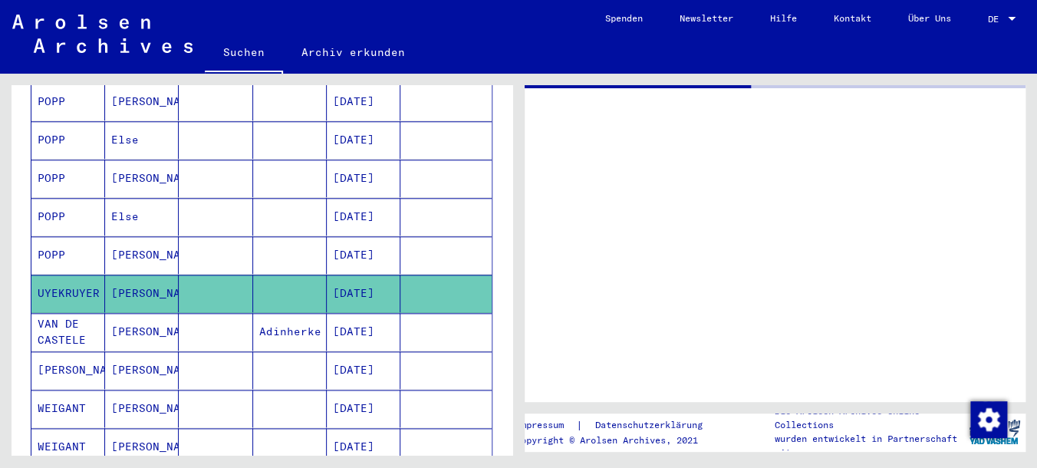
scroll to position [555, 0]
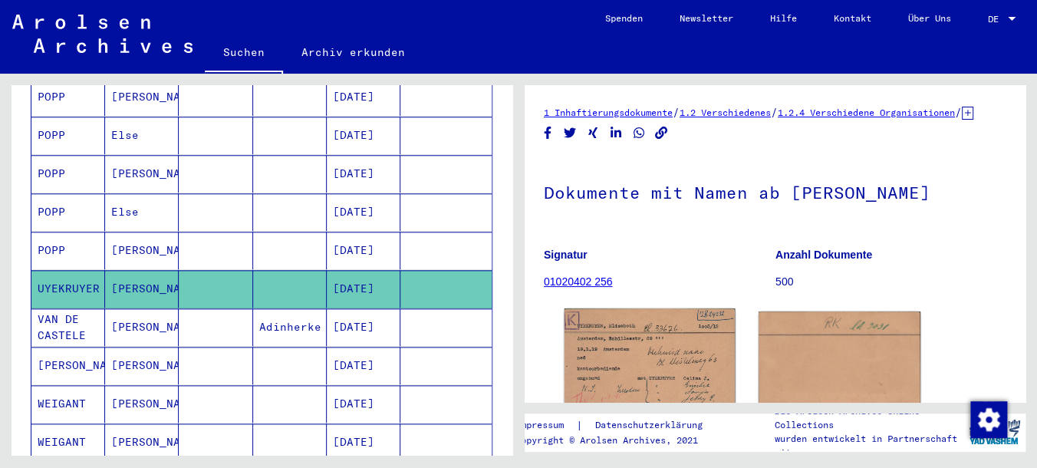
click at [657, 349] on img at bounding box center [650, 364] width 170 height 113
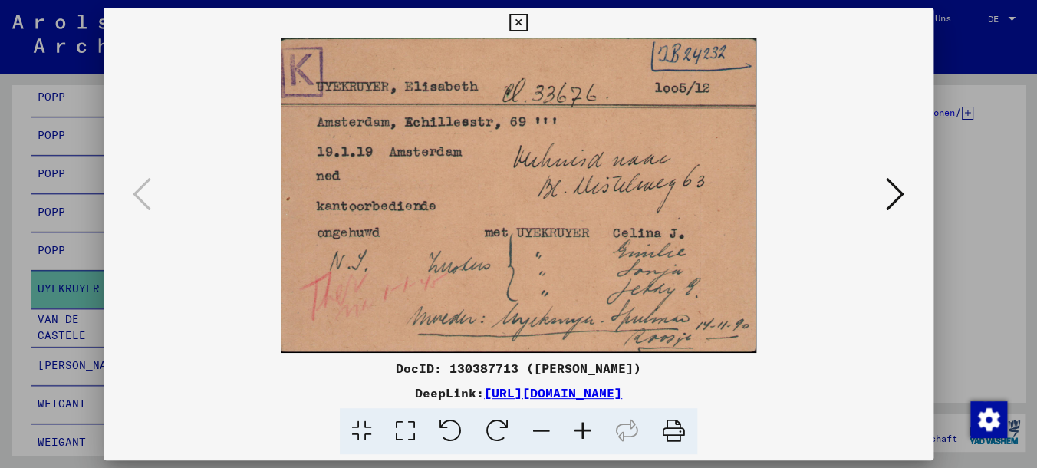
click at [881, 190] on img at bounding box center [519, 195] width 726 height 314
click at [904, 204] on icon at bounding box center [895, 194] width 18 height 37
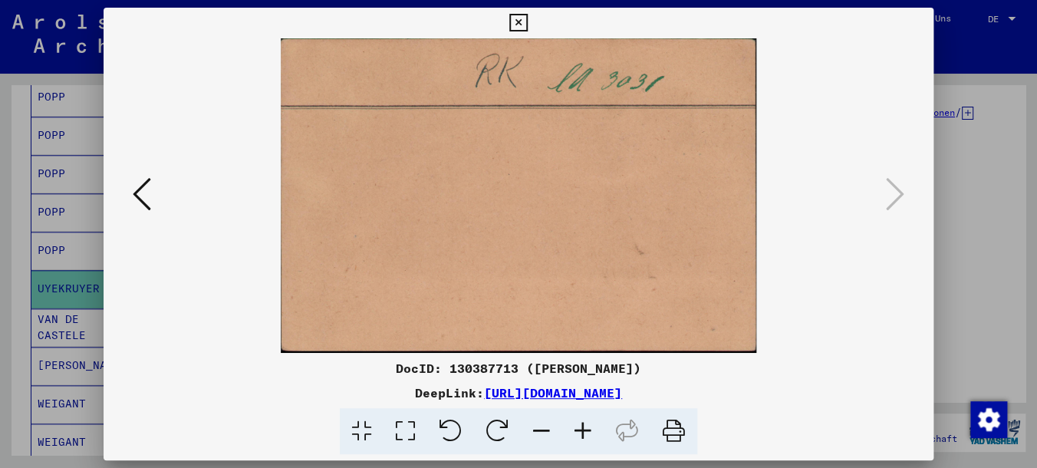
click at [136, 201] on icon at bounding box center [142, 194] width 18 height 37
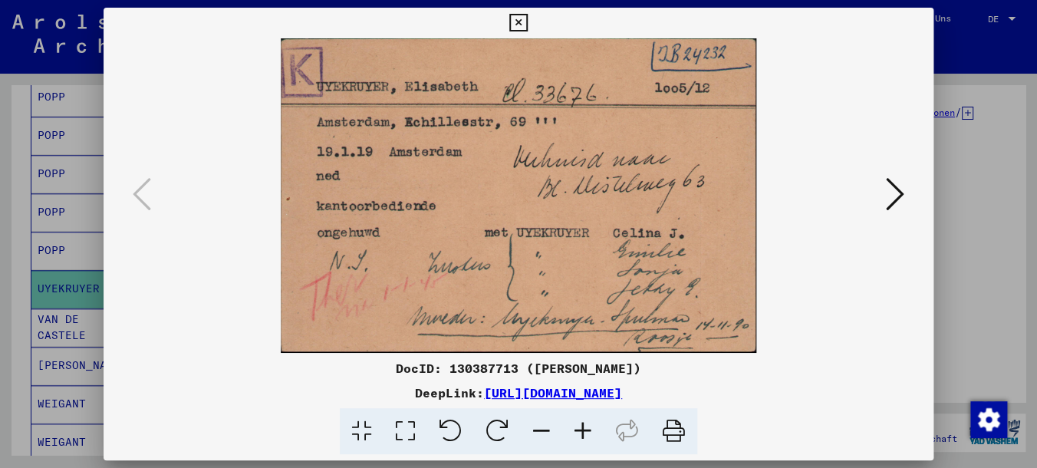
click at [371, 242] on img at bounding box center [519, 195] width 726 height 314
click at [489, 285] on img at bounding box center [519, 195] width 726 height 314
click at [580, 433] on icon at bounding box center [582, 431] width 41 height 47
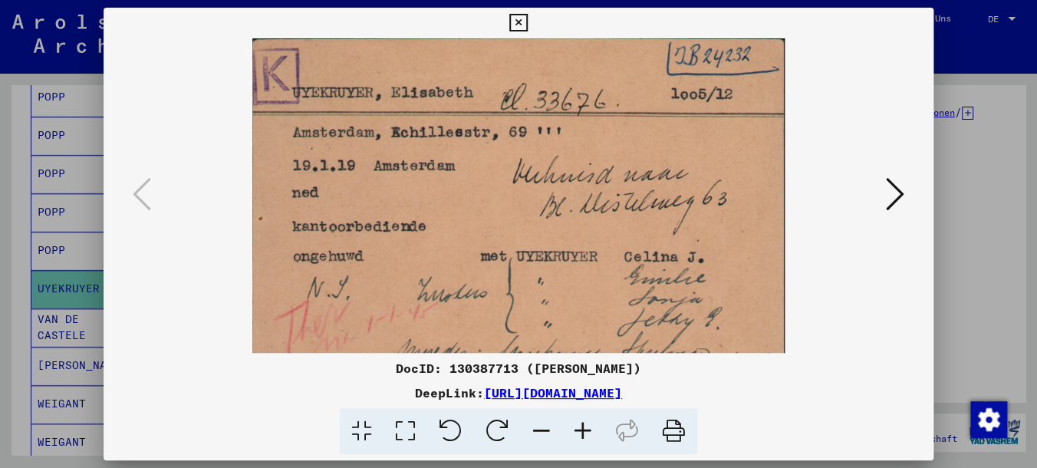
click at [580, 433] on icon at bounding box center [582, 431] width 41 height 47
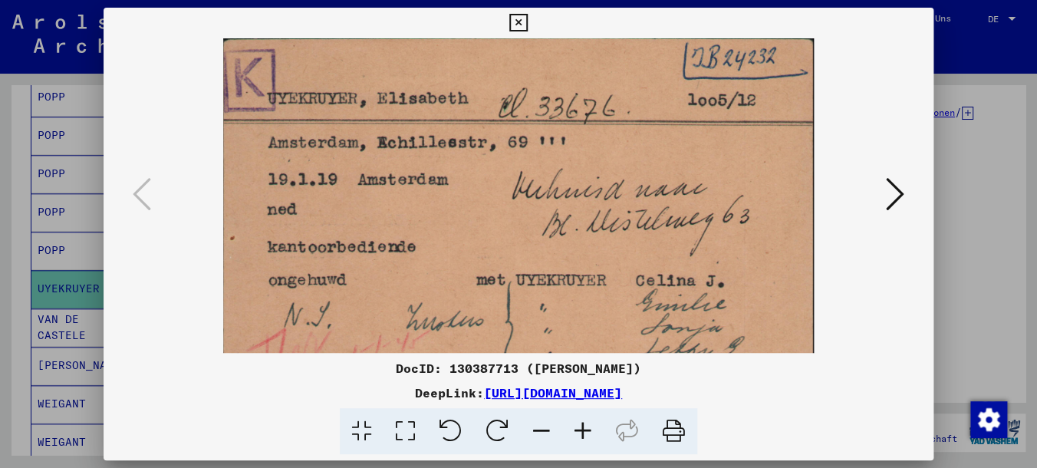
click at [580, 433] on icon at bounding box center [582, 431] width 41 height 47
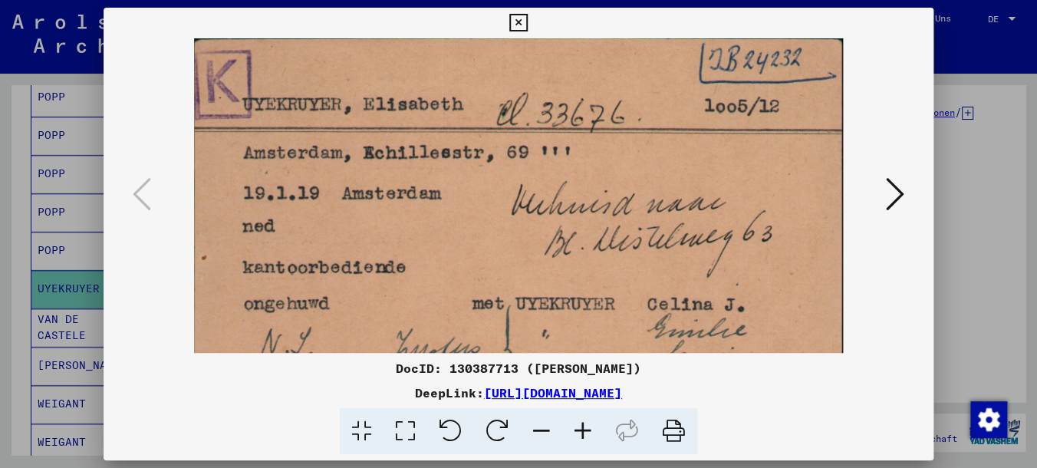
scroll to position [114, 0]
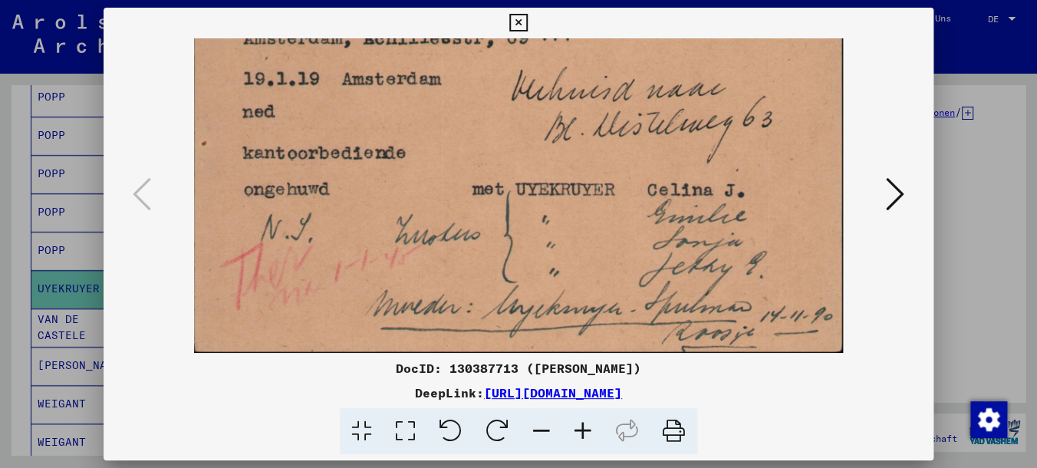
drag, startPoint x: 446, startPoint y: 284, endPoint x: 464, endPoint y: 126, distance: 159.1
click at [464, 126] on img at bounding box center [518, 139] width 649 height 430
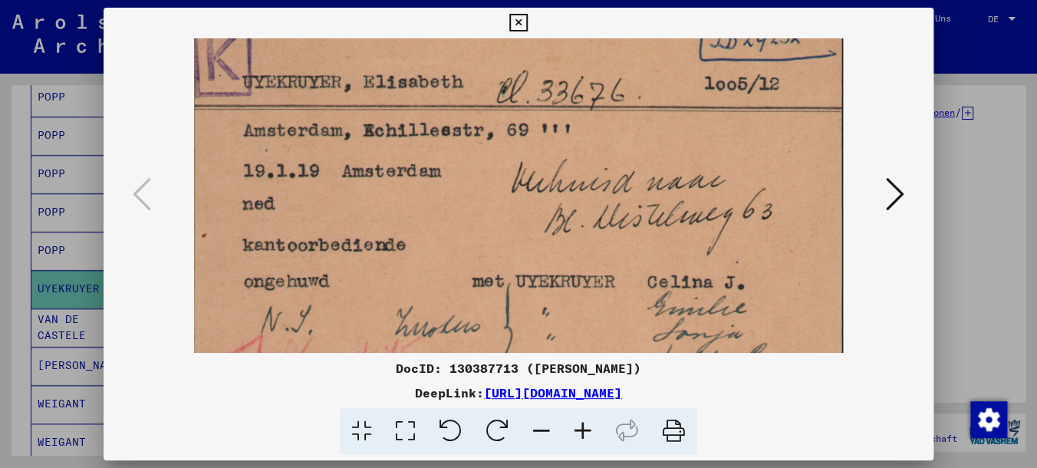
scroll to position [6, 0]
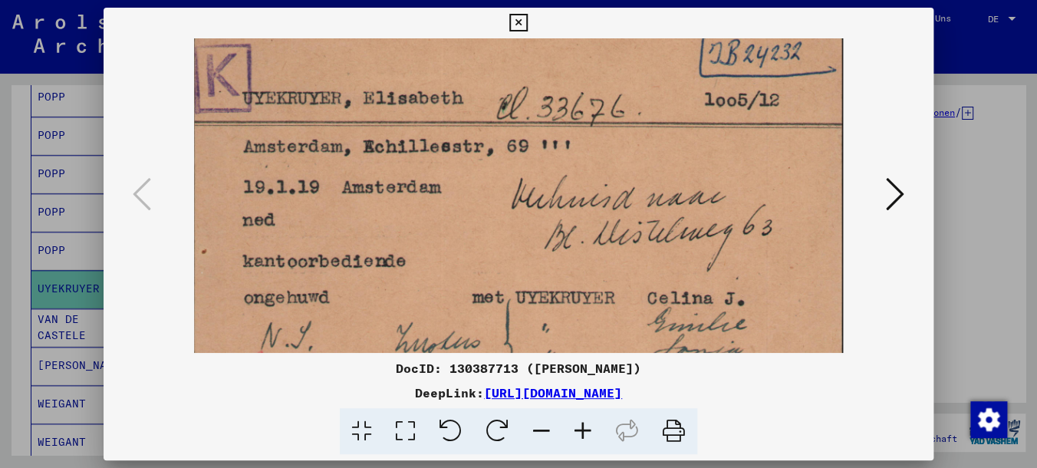
drag, startPoint x: 584, startPoint y: 216, endPoint x: 583, endPoint y: 325, distance: 108.9
click at [583, 325] on img at bounding box center [518, 247] width 649 height 430
click at [527, 18] on icon at bounding box center [518, 23] width 18 height 18
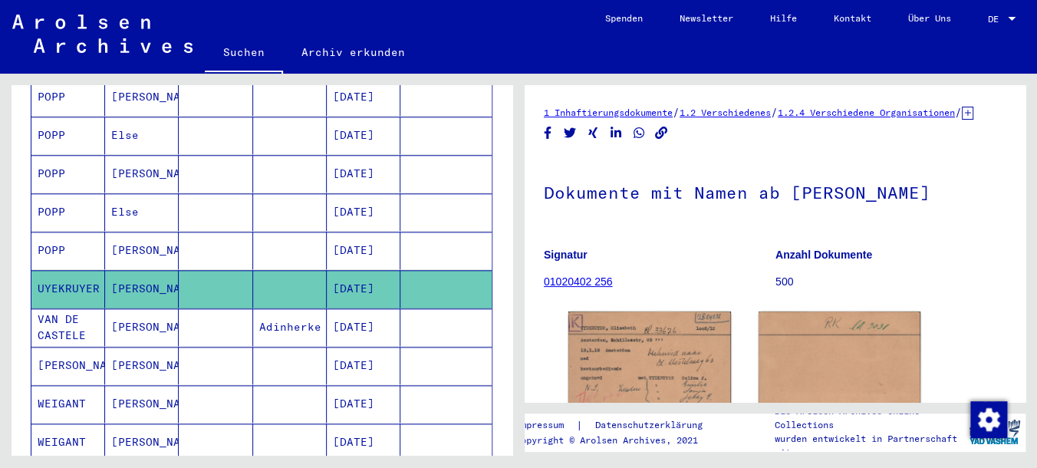
scroll to position [0, 0]
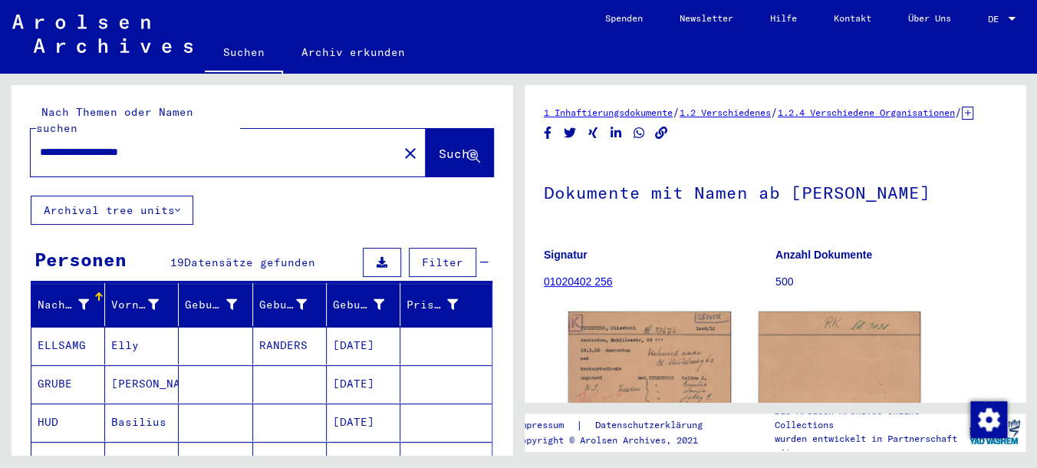
click at [214, 153] on div "**********" at bounding box center [228, 153] width 395 height 48
click at [209, 144] on input "**********" at bounding box center [214, 152] width 349 height 16
type input "*"
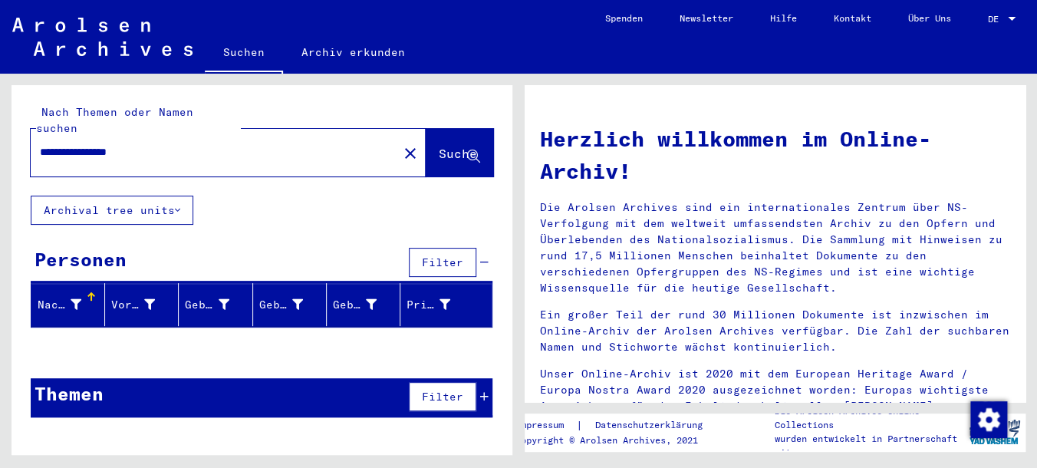
click at [67, 144] on input "**********" at bounding box center [210, 152] width 340 height 16
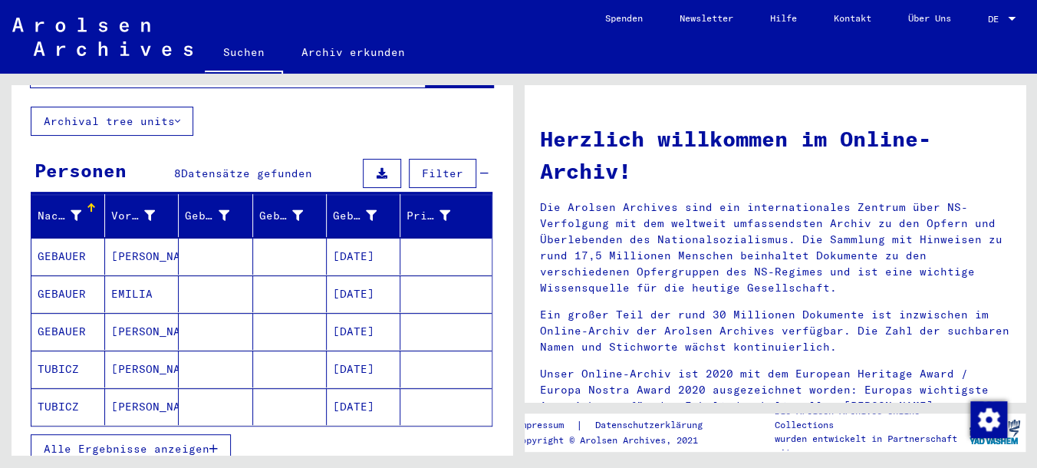
scroll to position [192, 0]
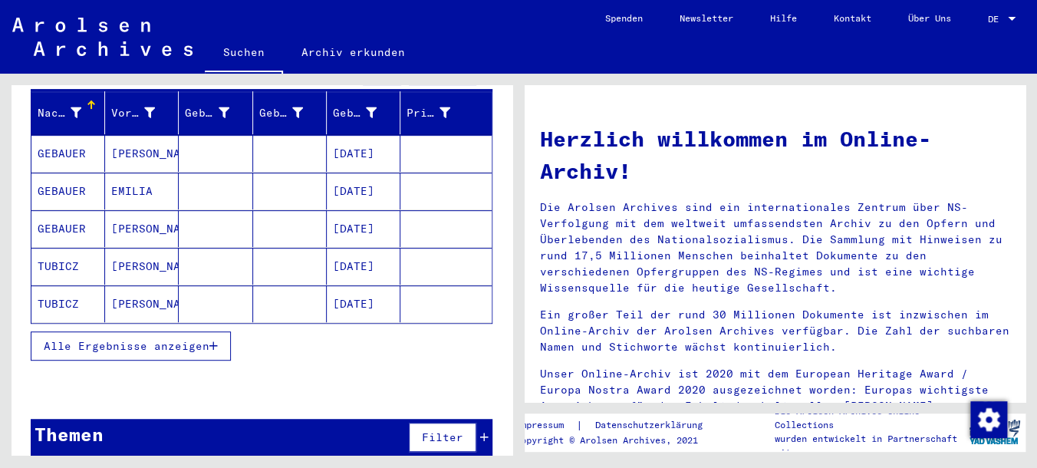
click at [190, 331] on button "Alle Ergebnisse anzeigen" at bounding box center [131, 345] width 200 height 29
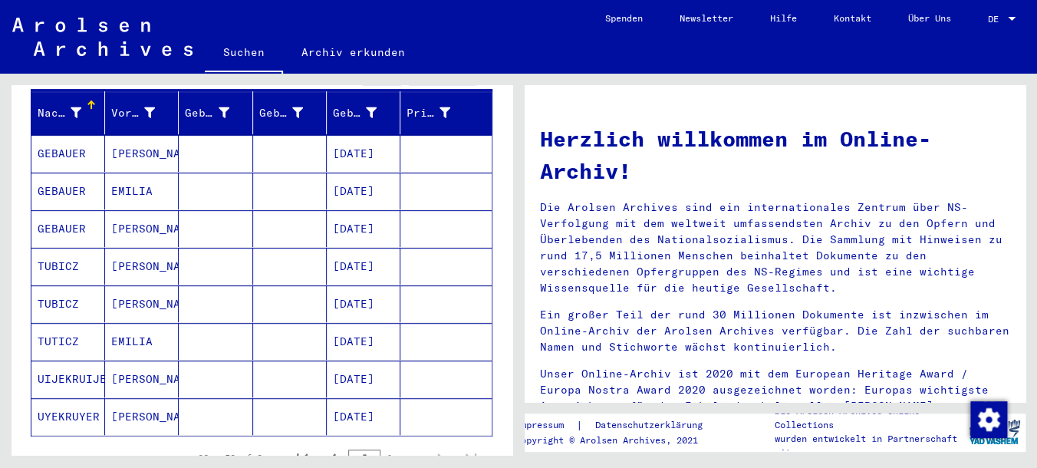
click at [355, 368] on mat-cell "[DATE]" at bounding box center [364, 378] width 74 height 37
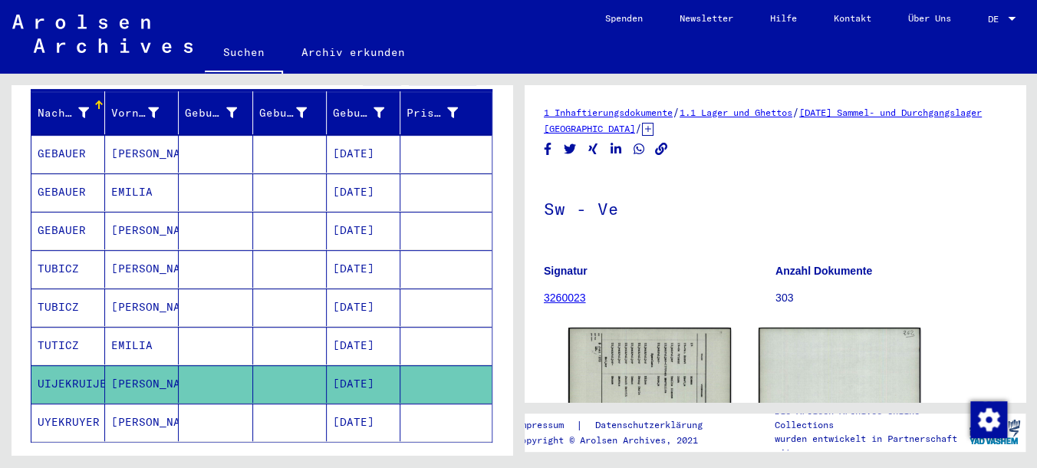
click at [338, 403] on mat-cell "[DATE]" at bounding box center [364, 422] width 74 height 38
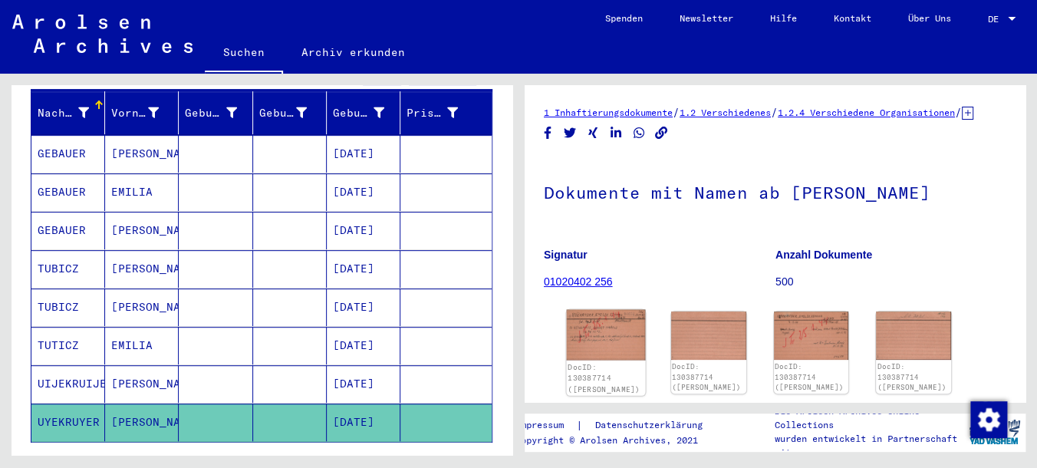
click at [604, 347] on img at bounding box center [606, 335] width 79 height 51
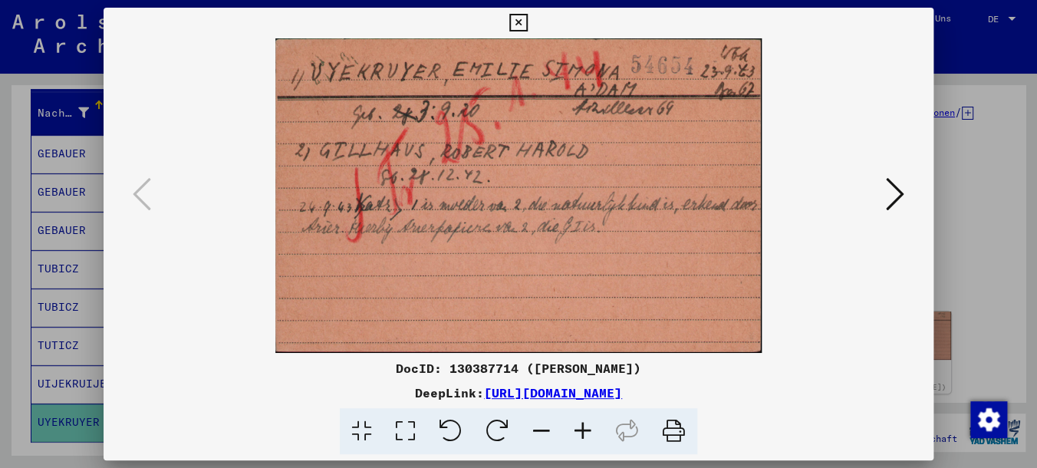
click at [571, 198] on img at bounding box center [519, 195] width 726 height 314
click at [908, 195] on button at bounding box center [895, 195] width 28 height 44
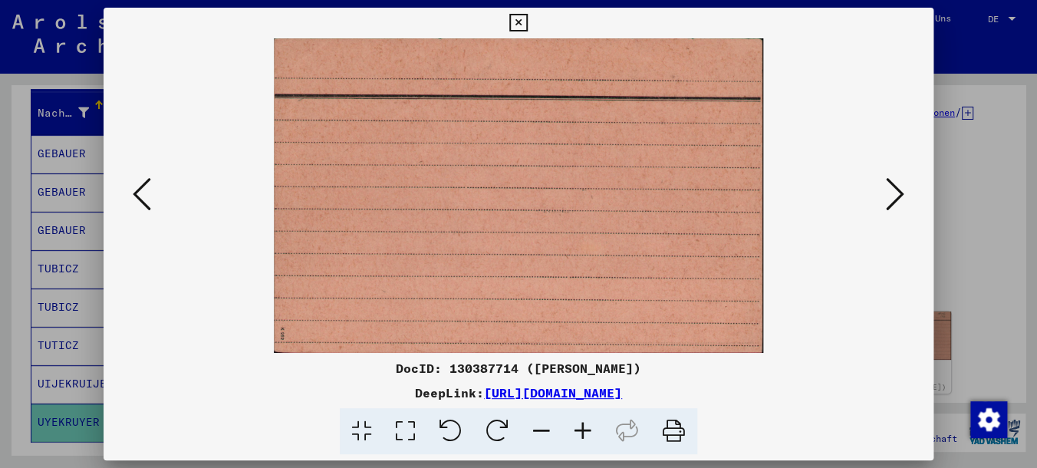
click at [908, 195] on button at bounding box center [895, 195] width 28 height 44
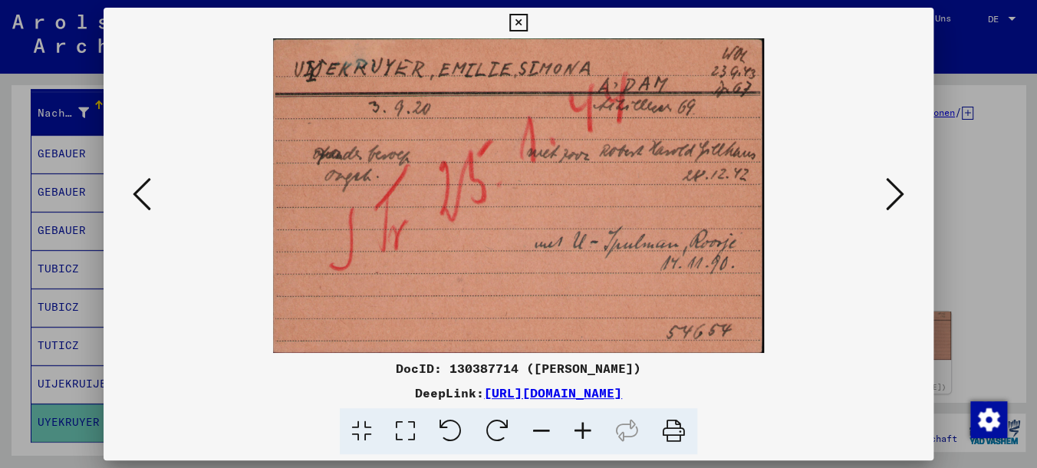
click at [887, 202] on icon at bounding box center [895, 194] width 18 height 37
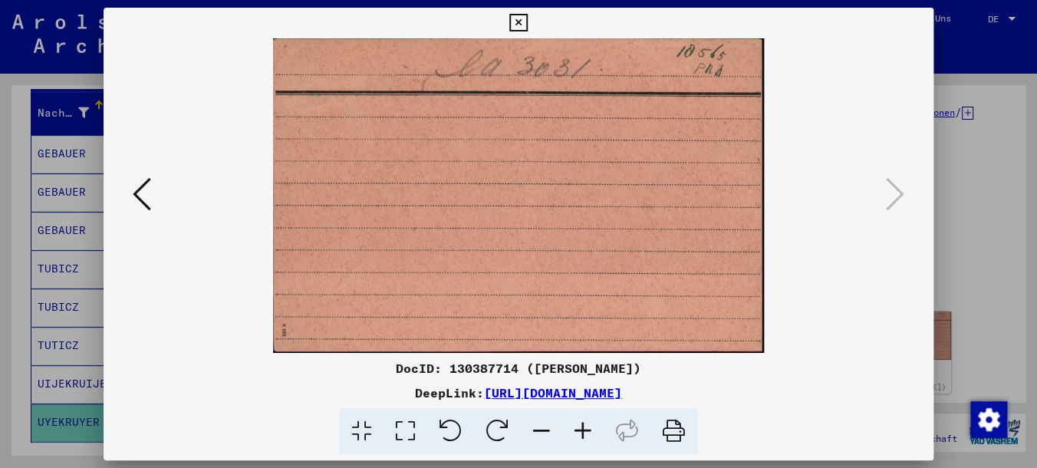
click at [527, 30] on icon at bounding box center [518, 23] width 18 height 18
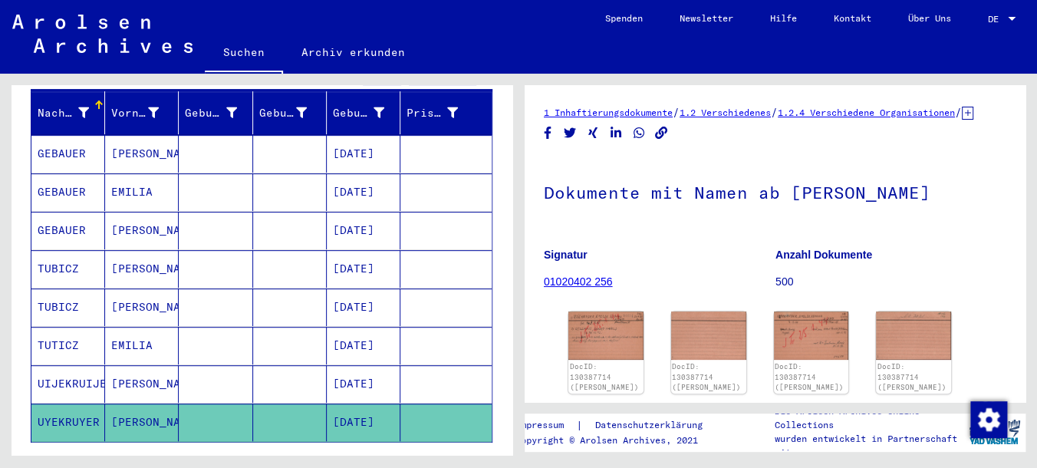
click at [340, 365] on mat-cell "[DATE]" at bounding box center [364, 384] width 74 height 38
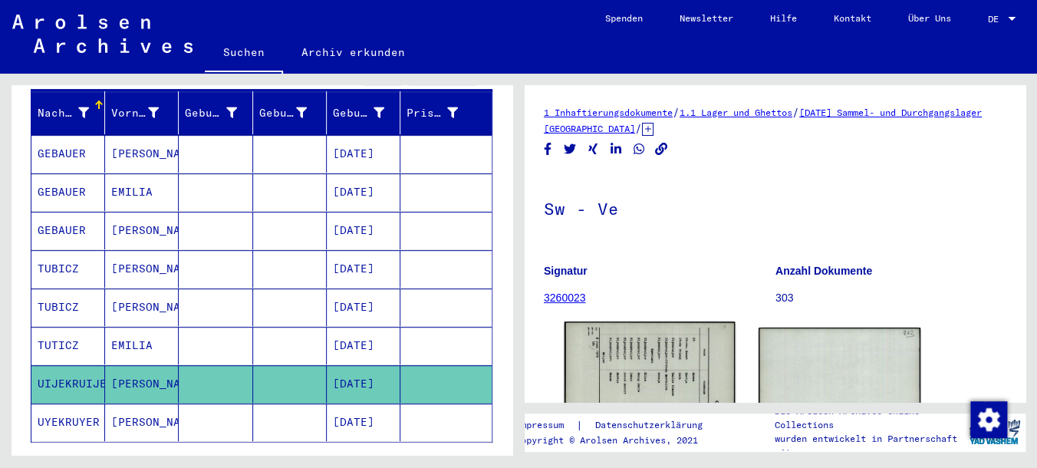
click at [673, 364] on img at bounding box center [650, 440] width 170 height 239
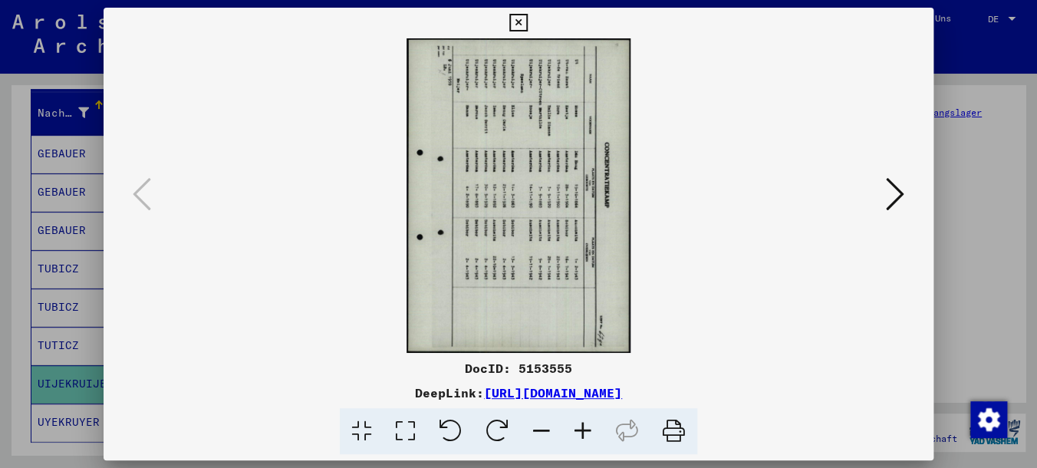
click at [495, 414] on icon at bounding box center [497, 431] width 47 height 47
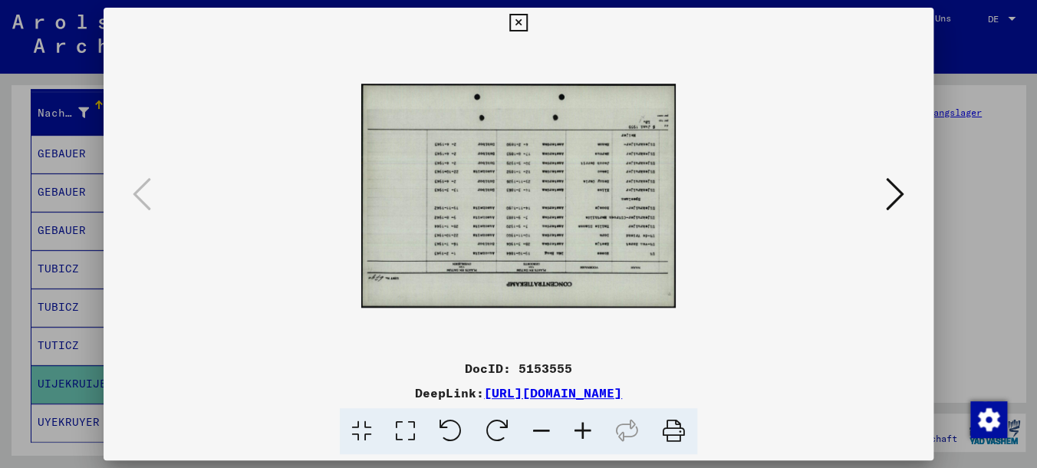
click at [495, 414] on icon at bounding box center [497, 431] width 47 height 47
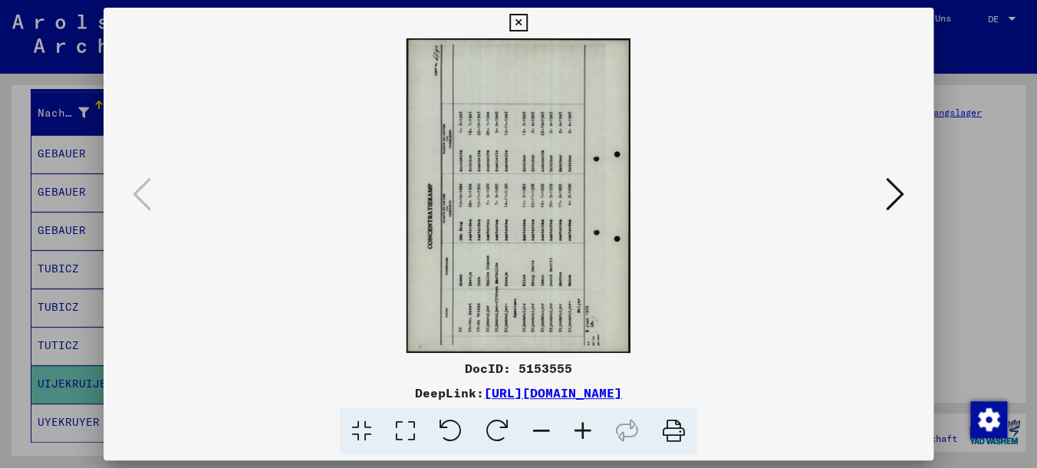
click at [495, 414] on icon at bounding box center [497, 431] width 47 height 47
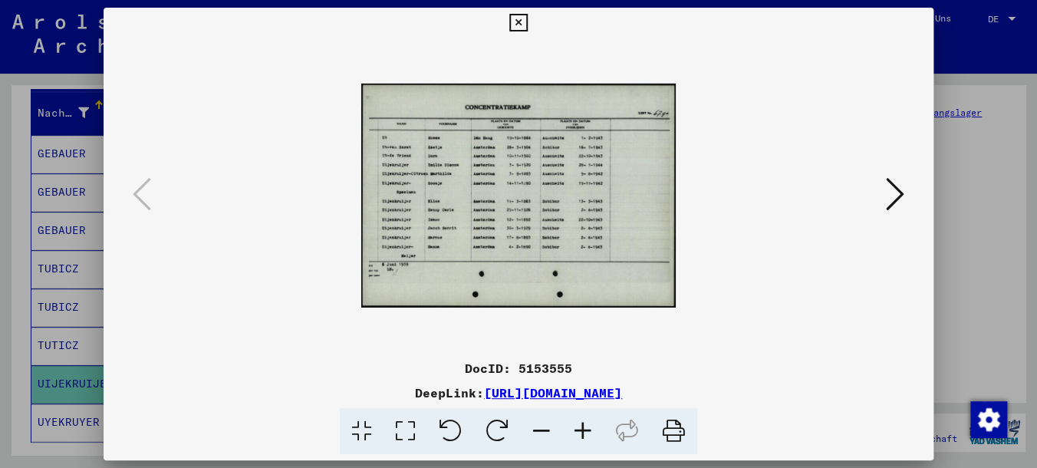
click at [565, 208] on img at bounding box center [518, 196] width 314 height 726
click at [593, 433] on icon at bounding box center [582, 431] width 41 height 47
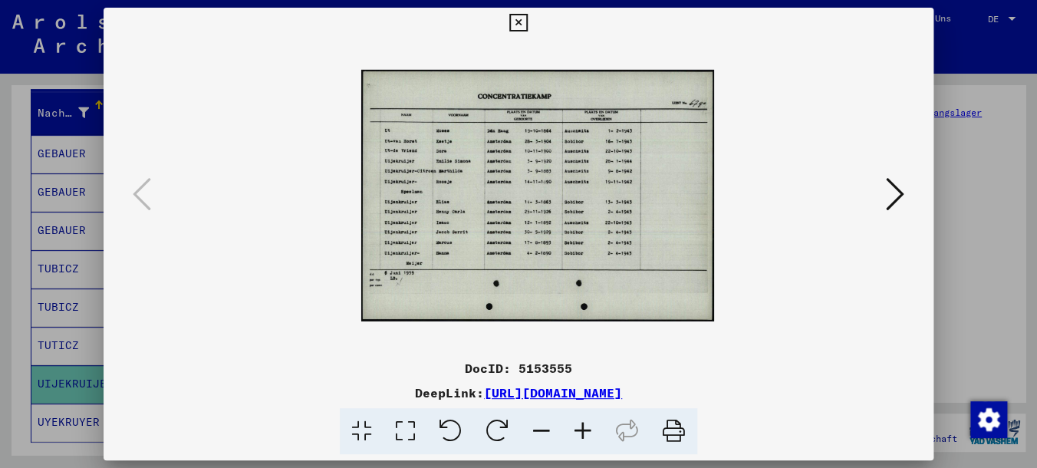
click at [593, 433] on icon at bounding box center [582, 431] width 41 height 47
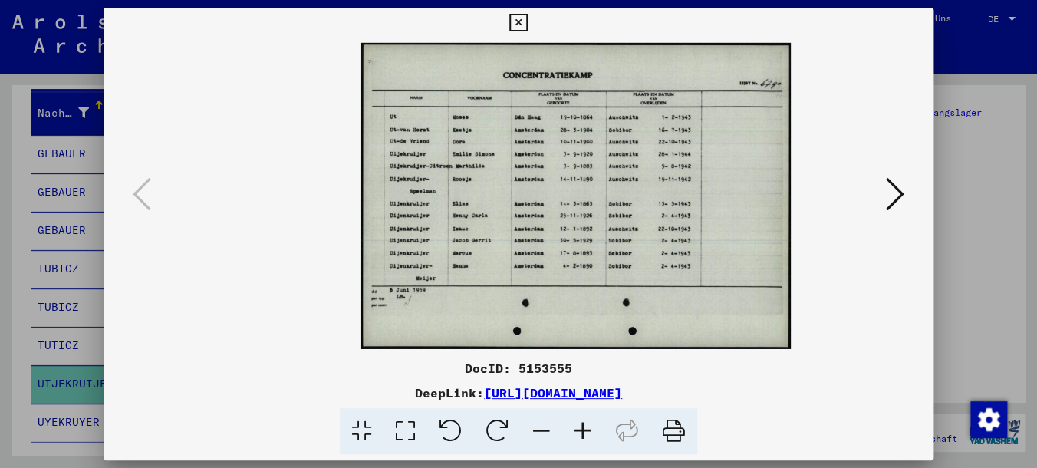
click at [593, 433] on icon at bounding box center [582, 431] width 41 height 47
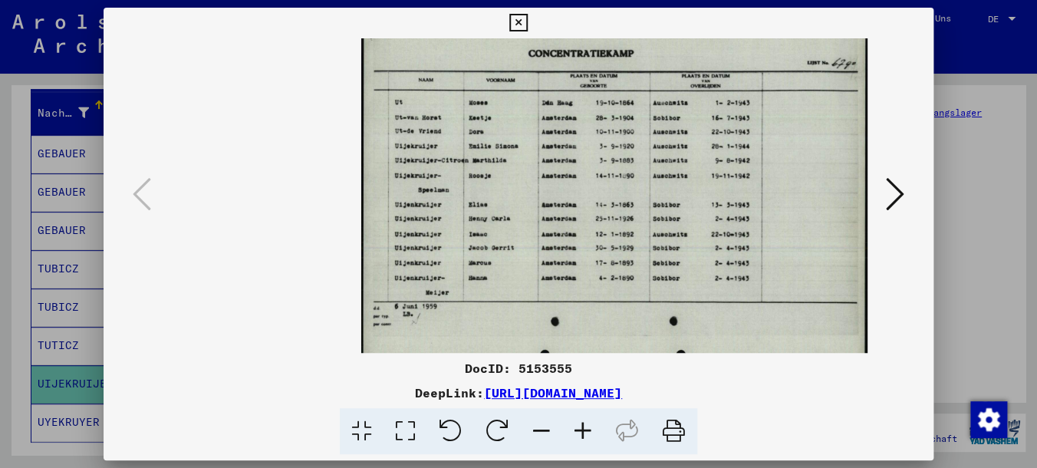
click at [593, 433] on icon at bounding box center [582, 431] width 41 height 47
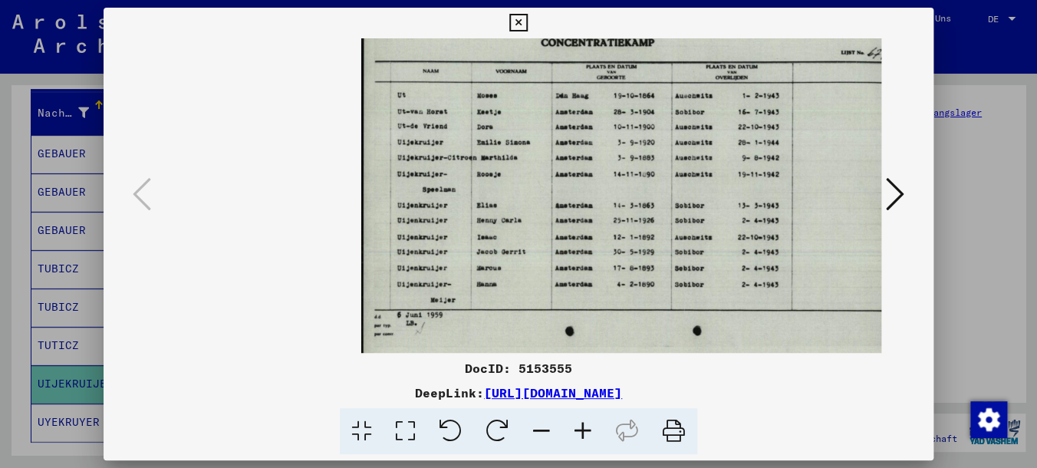
click at [593, 433] on icon at bounding box center [582, 431] width 41 height 47
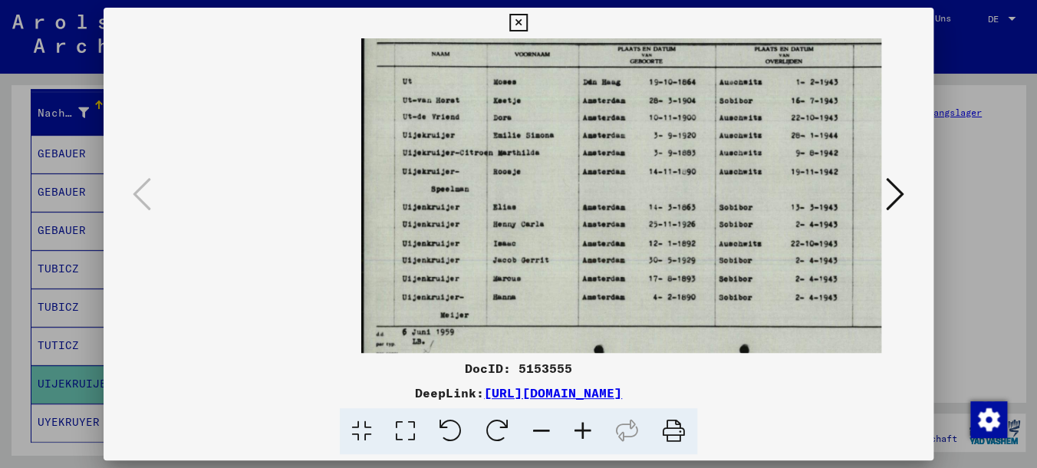
click at [593, 433] on icon at bounding box center [582, 431] width 41 height 47
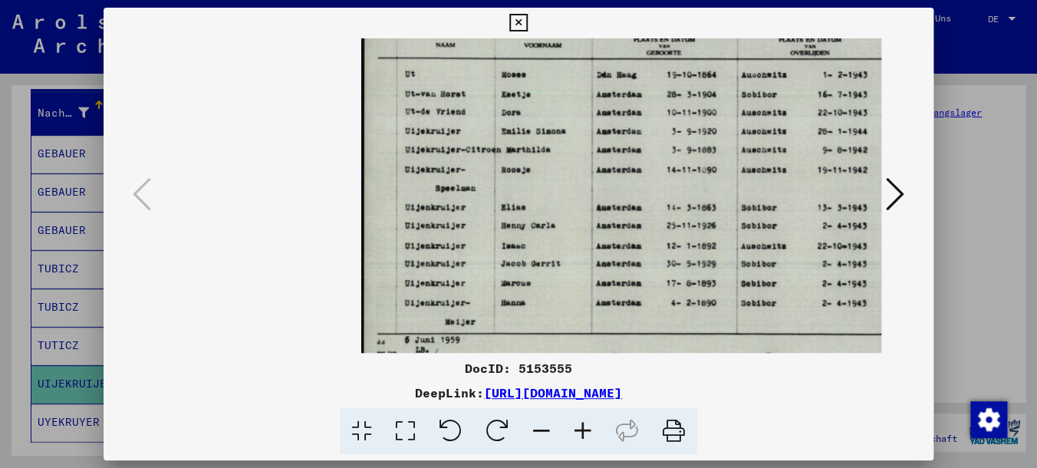
click at [593, 433] on icon at bounding box center [582, 431] width 41 height 47
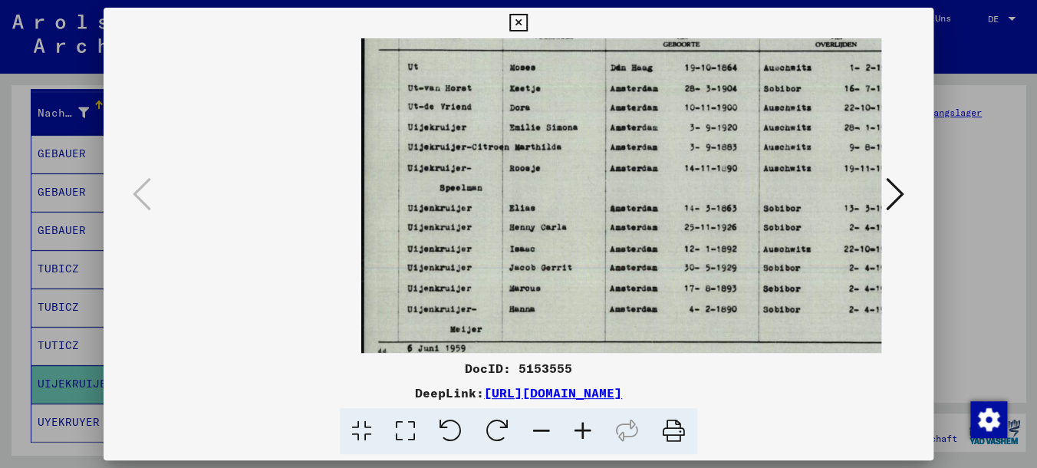
scroll to position [0, 175]
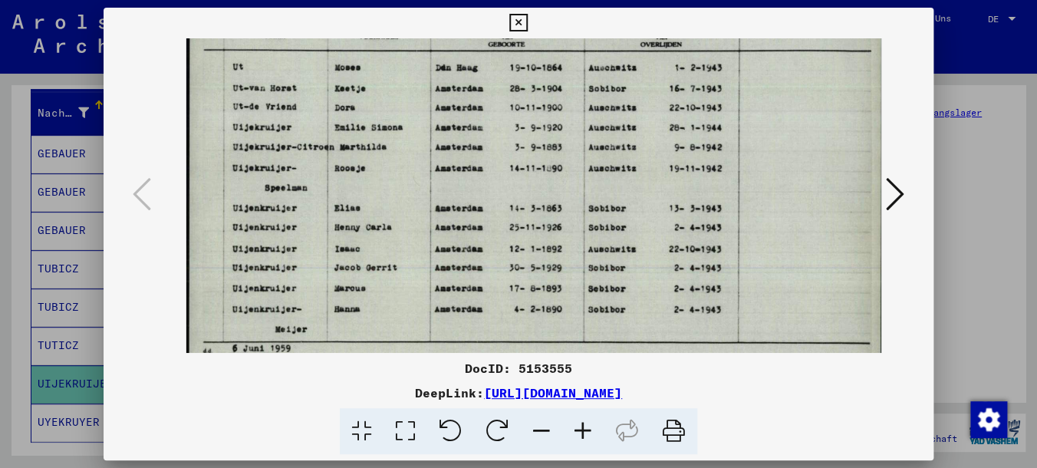
drag, startPoint x: 650, startPoint y: 225, endPoint x: 399, endPoint y: 235, distance: 251.8
click at [399, 235] on img at bounding box center [535, 195] width 698 height 497
click at [527, 23] on icon at bounding box center [518, 23] width 18 height 18
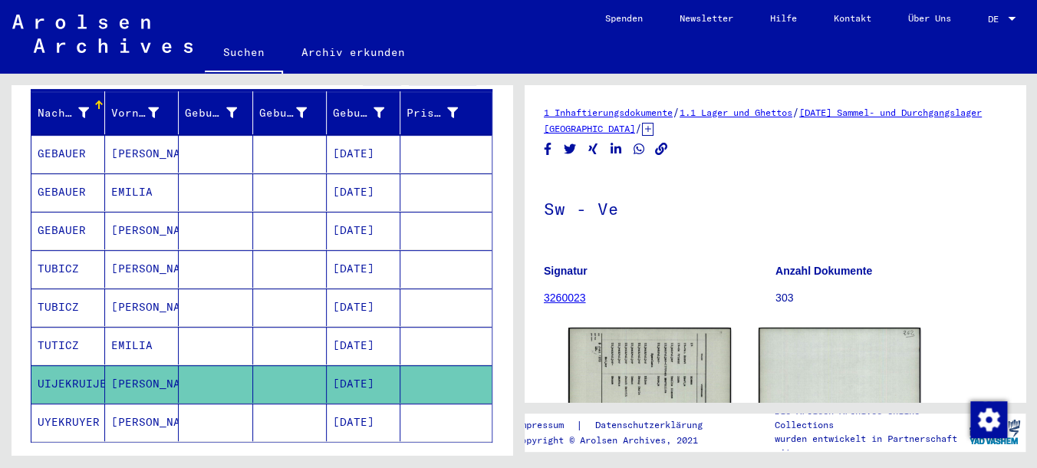
scroll to position [0, 0]
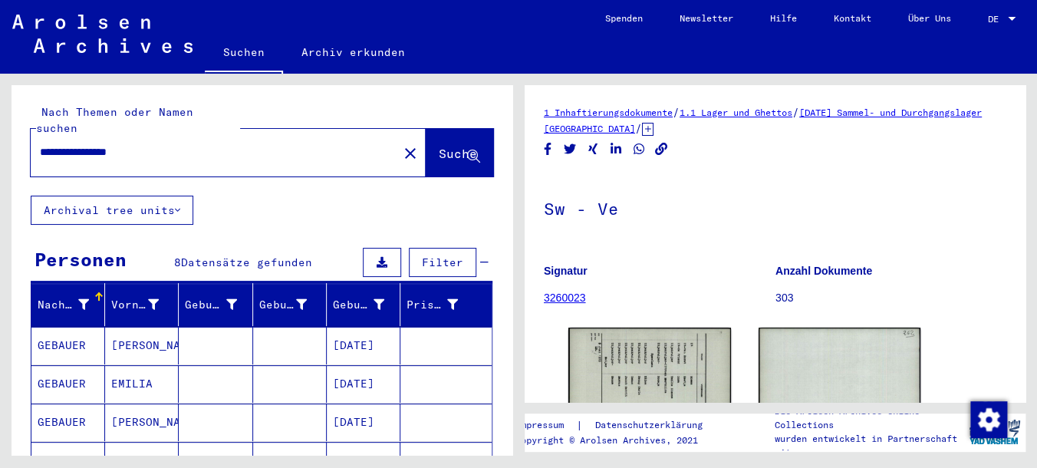
drag, startPoint x: 174, startPoint y: 143, endPoint x: -43, endPoint y: 139, distance: 217.1
click at [40, 144] on input "**********" at bounding box center [214, 152] width 349 height 16
type input "**********"
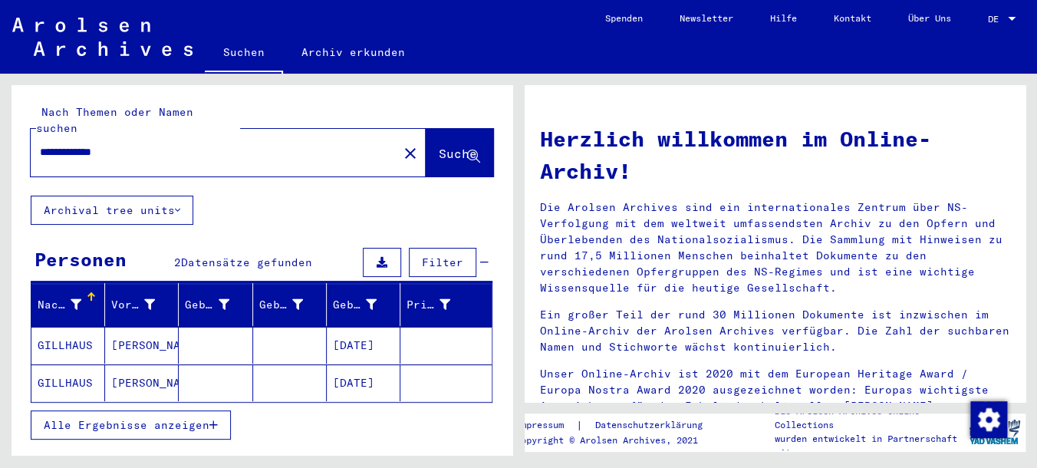
click at [351, 335] on mat-cell "[DATE]" at bounding box center [364, 345] width 74 height 37
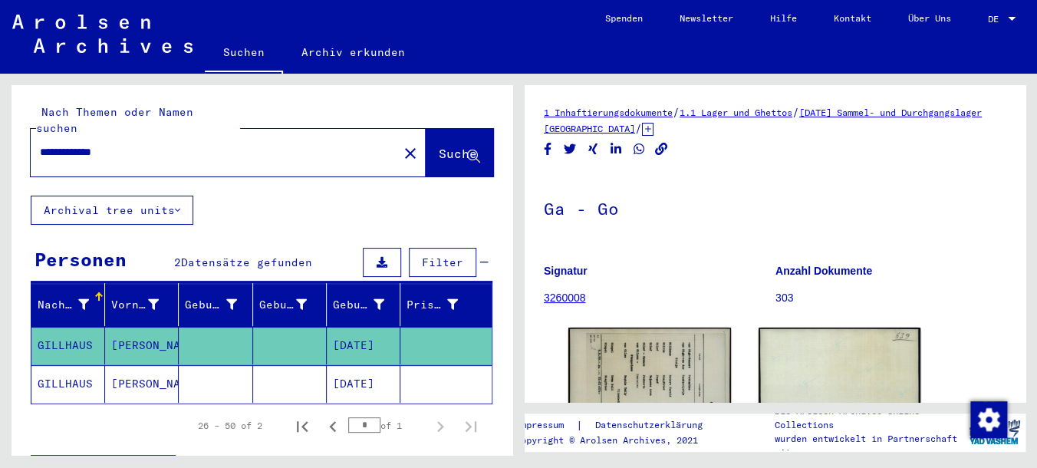
scroll to position [249, 0]
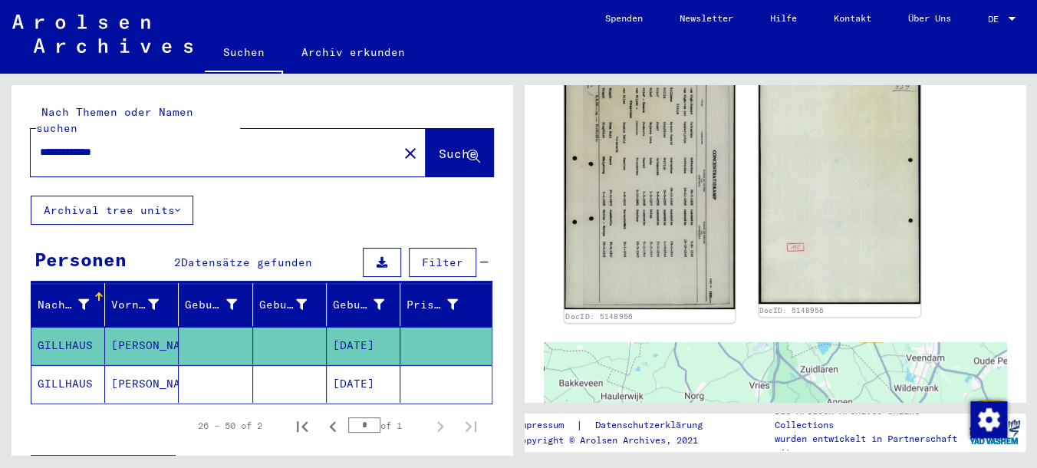
click at [668, 211] on img at bounding box center [650, 190] width 170 height 237
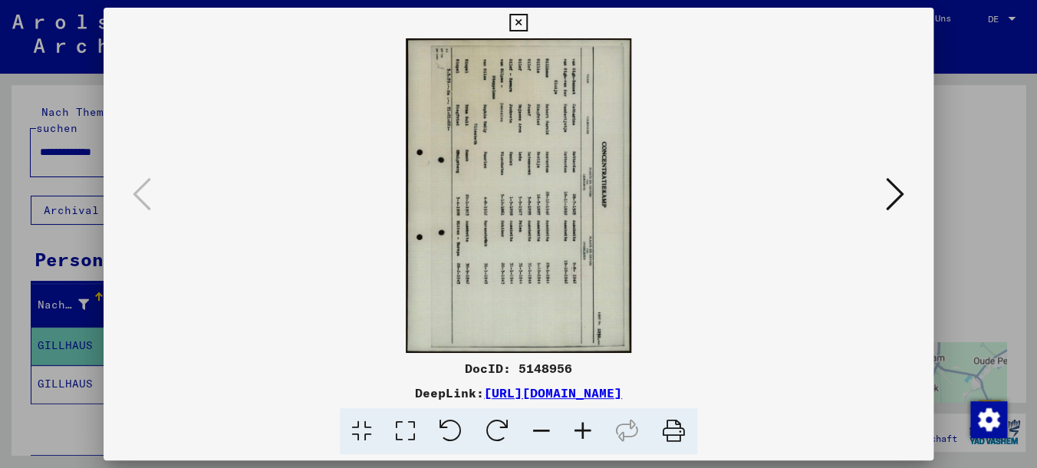
click at [583, 425] on icon at bounding box center [582, 431] width 41 height 47
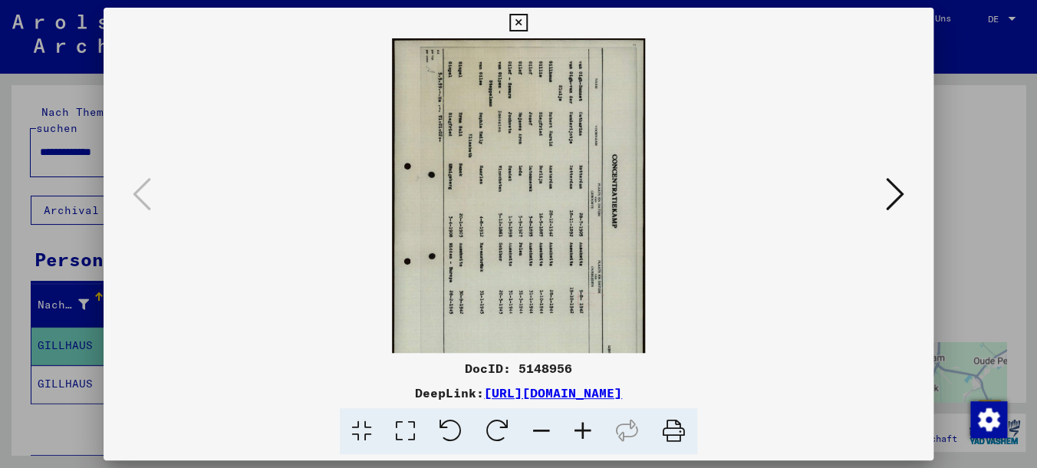
click at [583, 425] on icon at bounding box center [582, 431] width 41 height 47
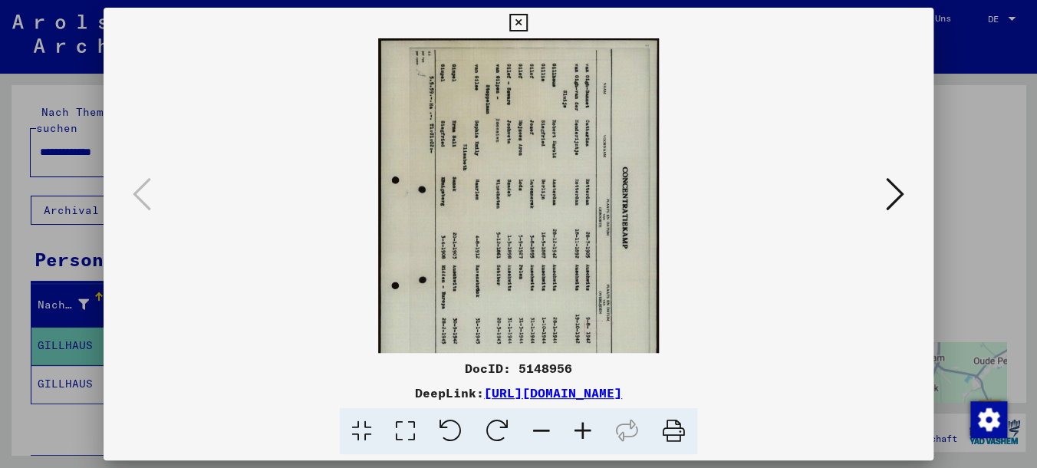
click at [496, 430] on icon at bounding box center [497, 431] width 47 height 47
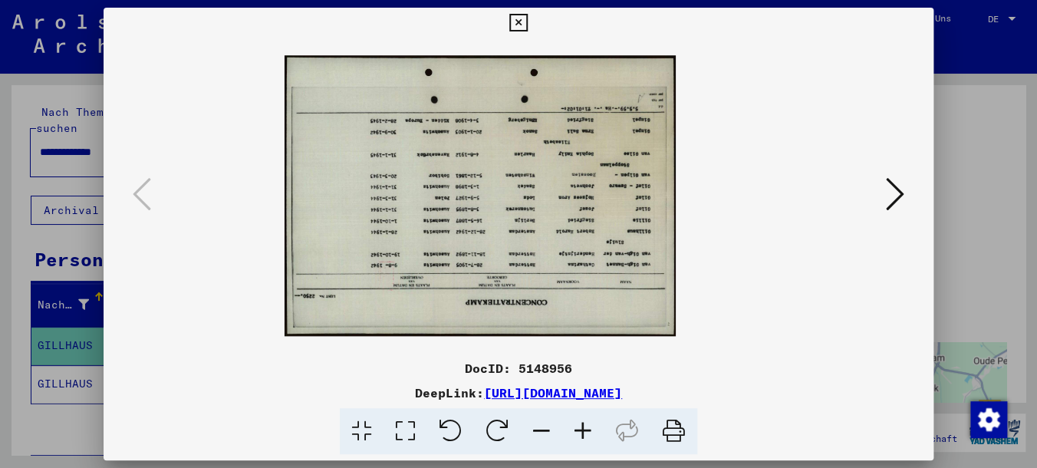
click at [496, 430] on icon at bounding box center [497, 431] width 47 height 47
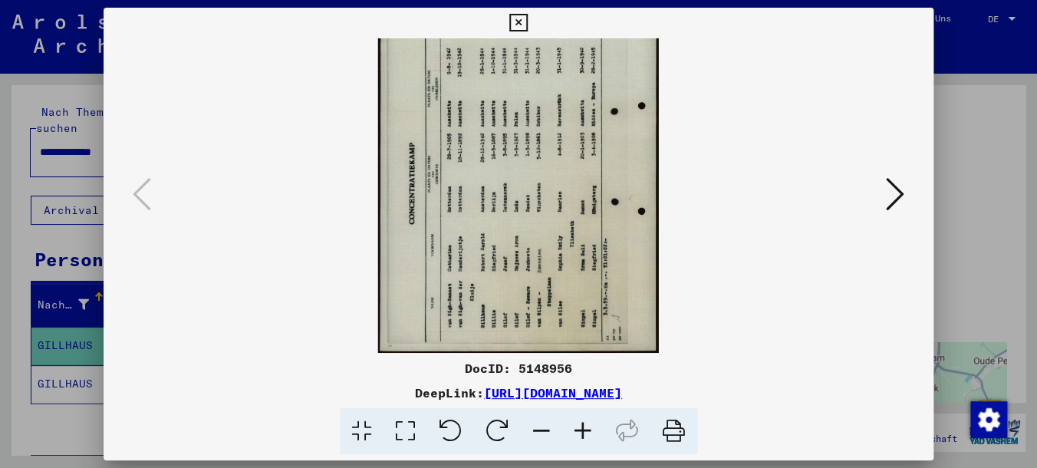
click at [496, 430] on icon at bounding box center [497, 431] width 47 height 47
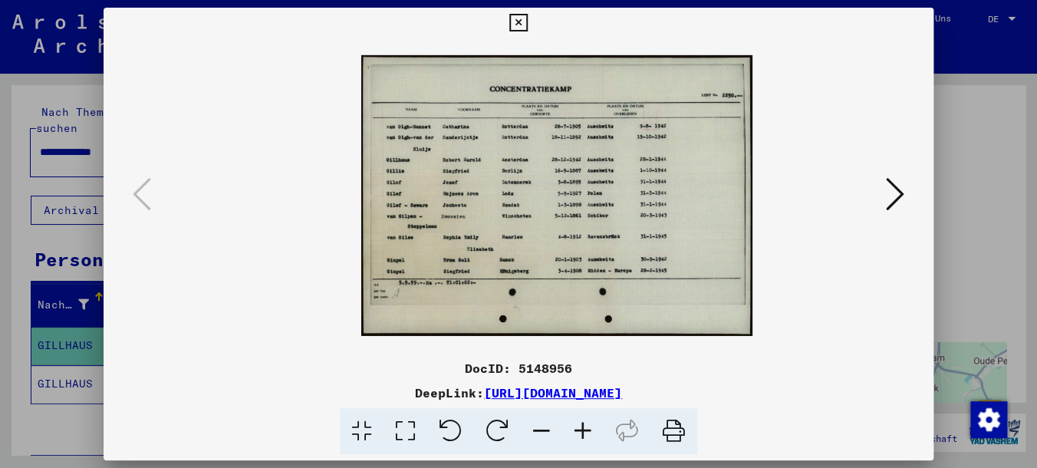
click at [575, 430] on icon at bounding box center [582, 431] width 41 height 47
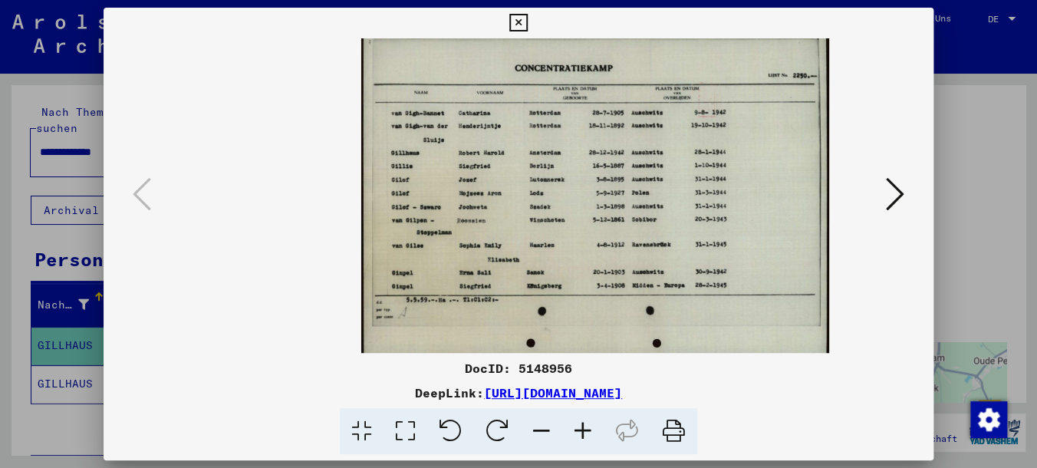
click at [575, 430] on icon at bounding box center [582, 431] width 41 height 47
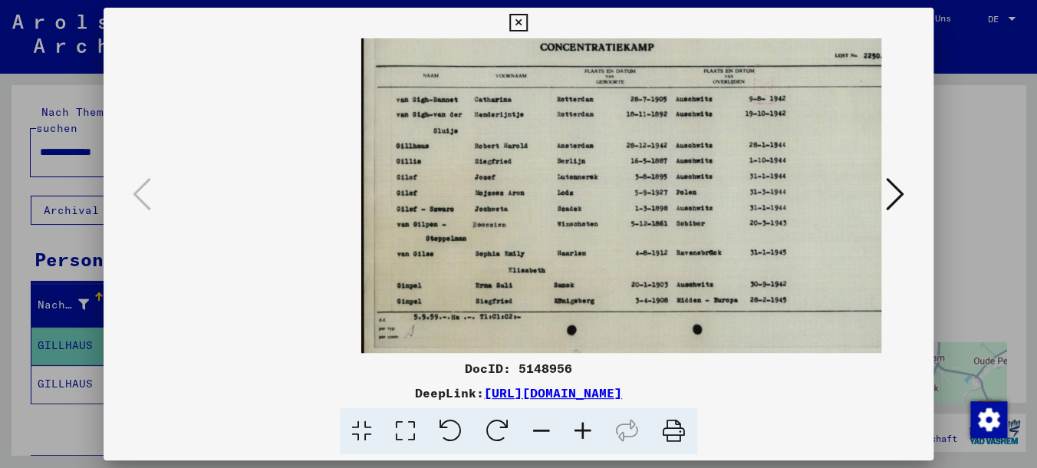
click at [575, 430] on icon at bounding box center [582, 431] width 41 height 47
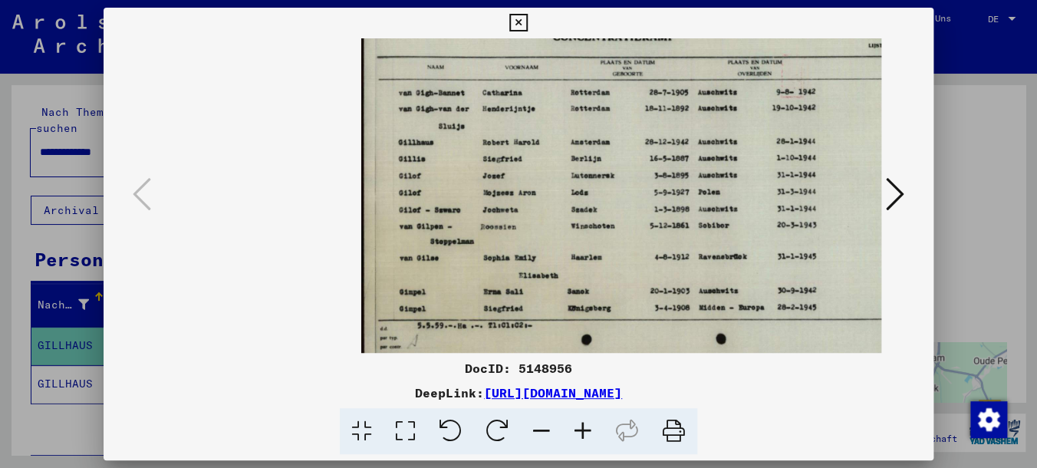
click at [575, 430] on icon at bounding box center [582, 431] width 41 height 47
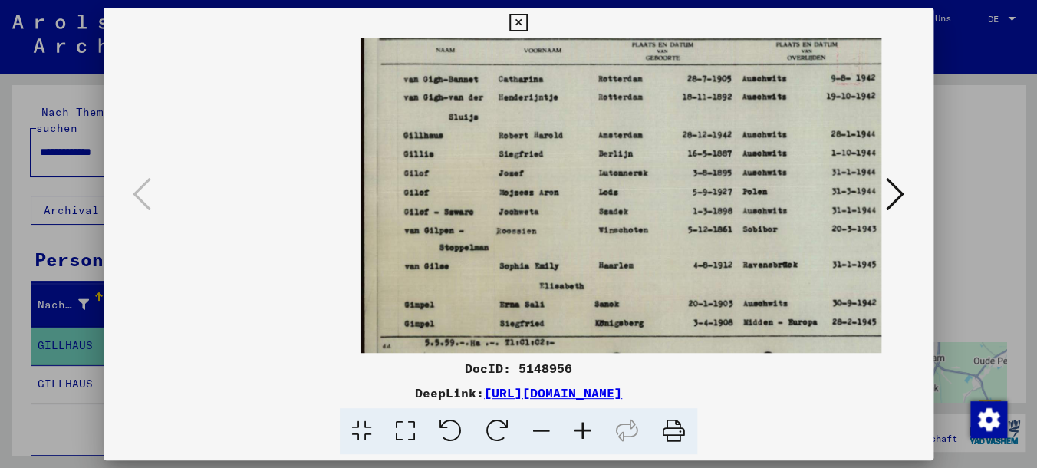
click at [575, 430] on icon at bounding box center [582, 431] width 41 height 47
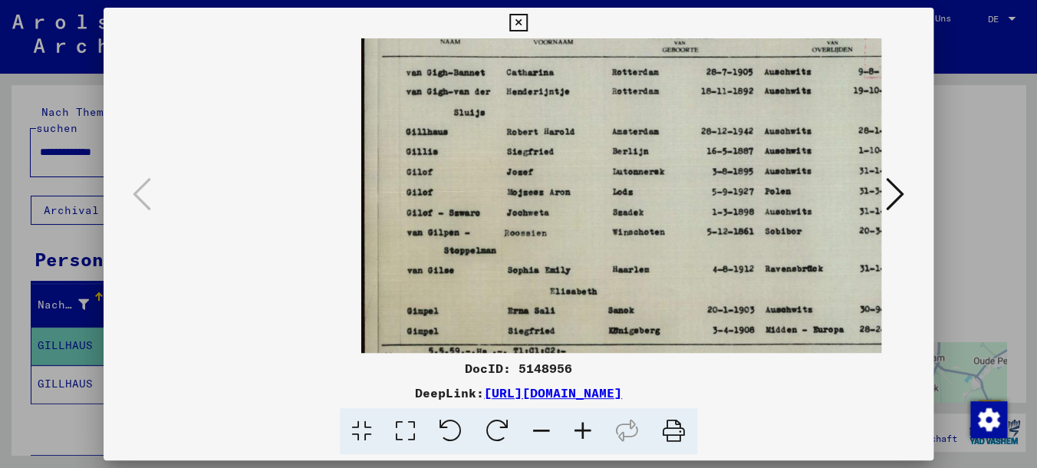
click at [575, 430] on icon at bounding box center [582, 431] width 41 height 47
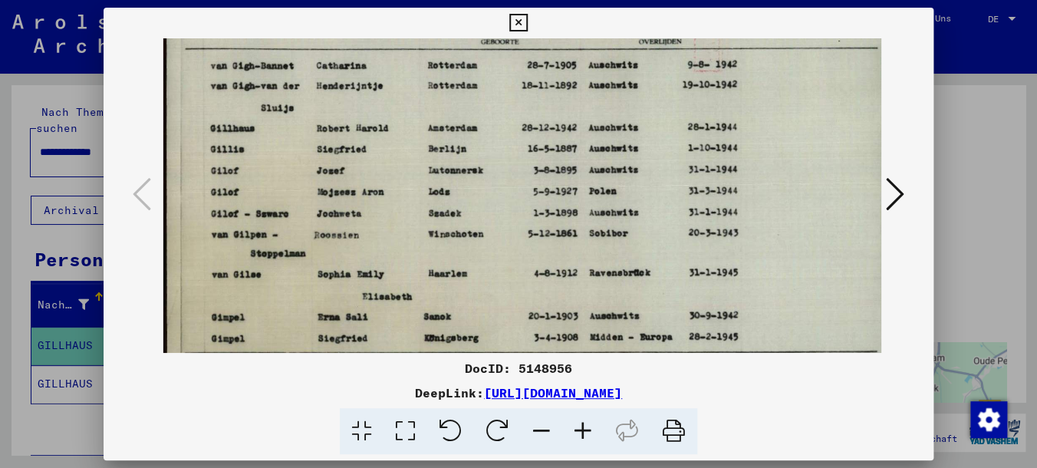
scroll to position [0, 199]
drag, startPoint x: 695, startPoint y: 206, endPoint x: 494, endPoint y: 255, distance: 207.0
click at [494, 255] on img at bounding box center [531, 195] width 736 height 528
click at [527, 21] on icon at bounding box center [518, 23] width 18 height 18
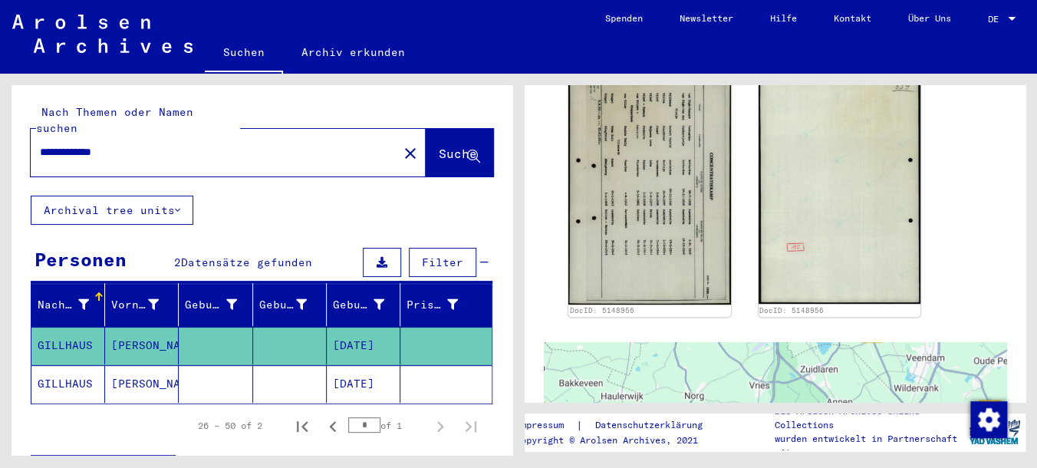
click at [345, 365] on mat-cell "[DATE]" at bounding box center [364, 384] width 74 height 38
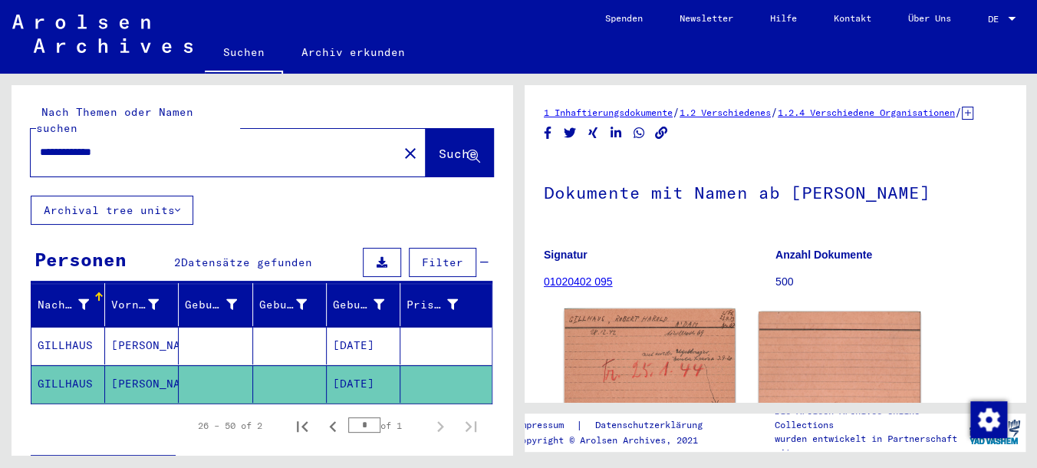
click at [634, 362] on img at bounding box center [650, 363] width 170 height 110
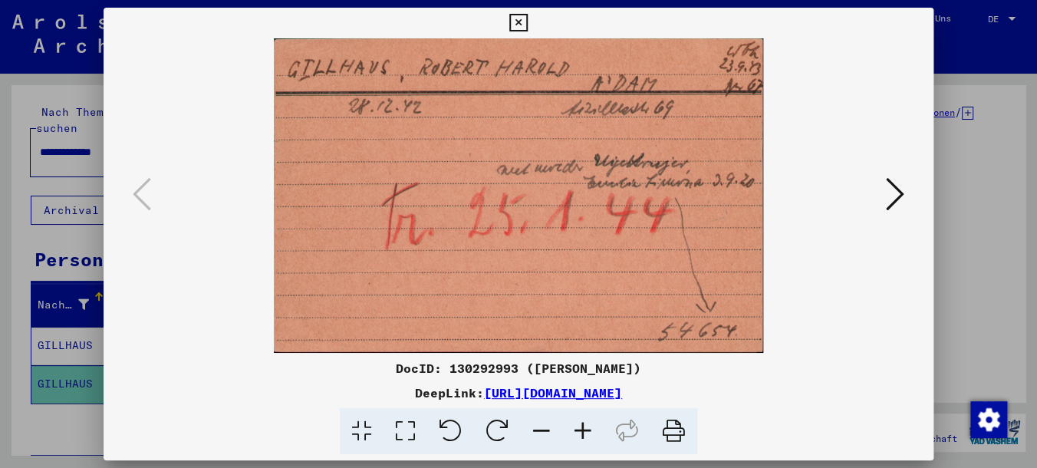
click at [527, 15] on icon at bounding box center [518, 23] width 18 height 18
